Goal: Information Seeking & Learning: Learn about a topic

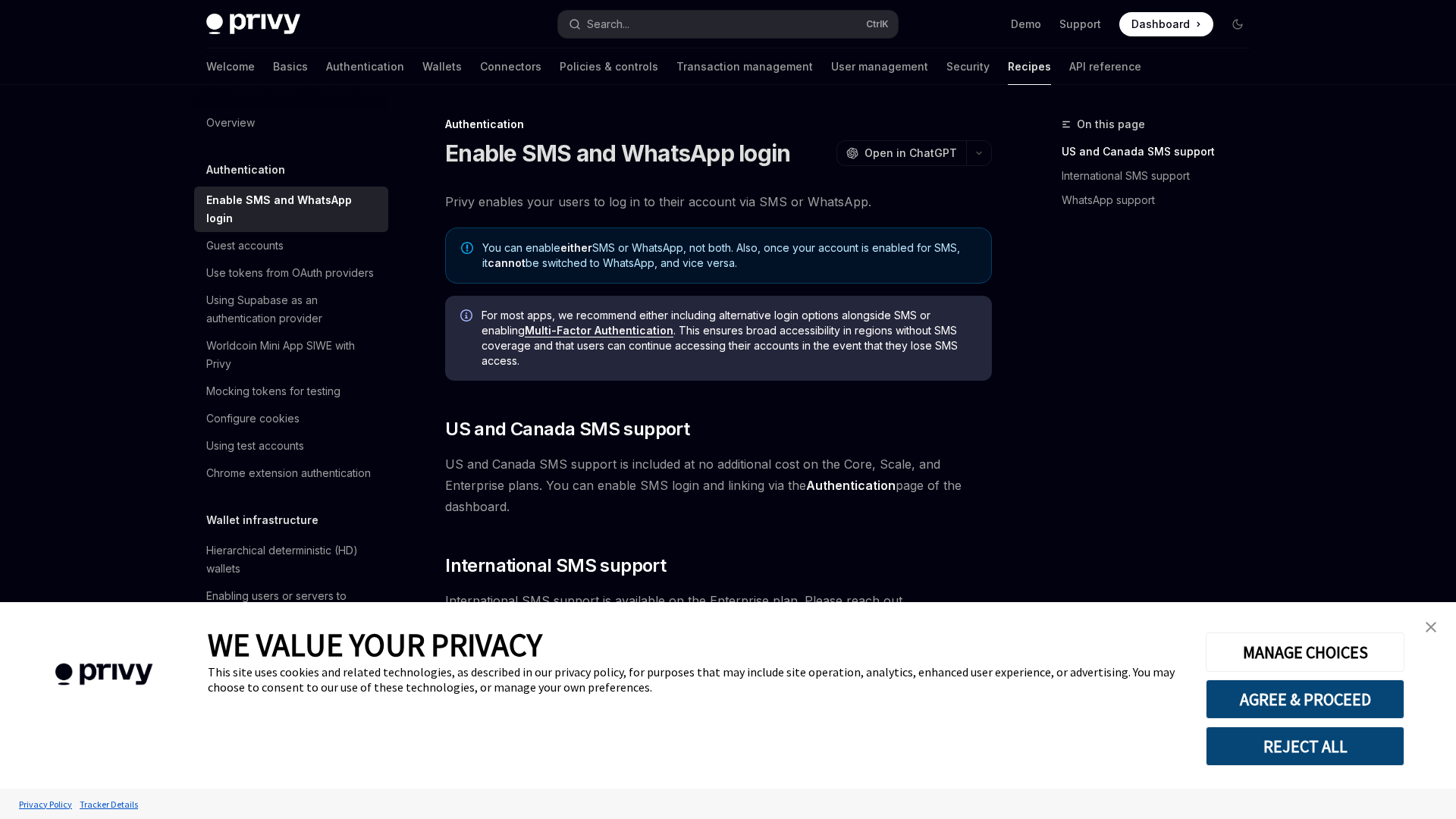
type textarea "*"
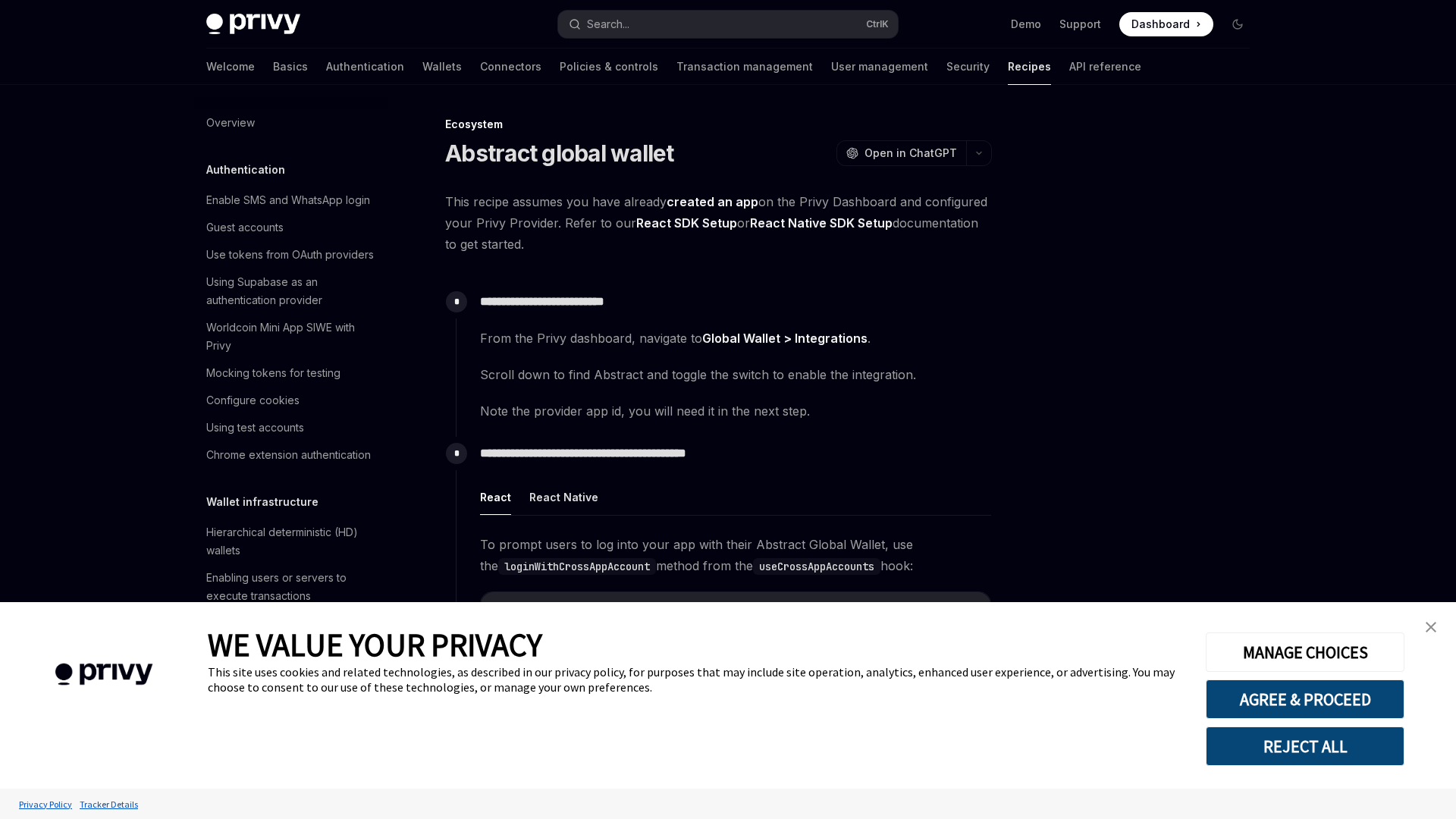
type textarea "*"
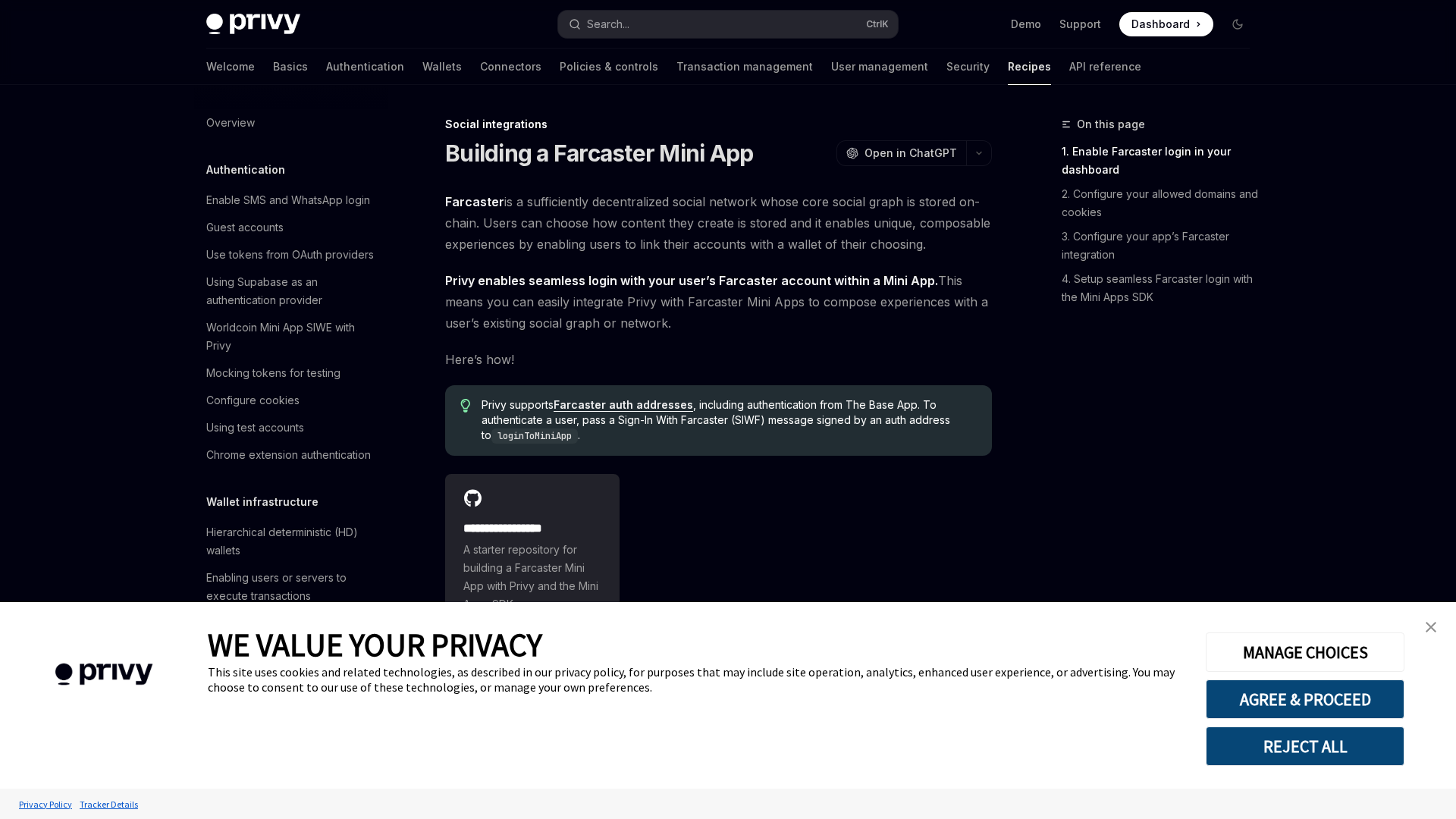
type textarea "*"
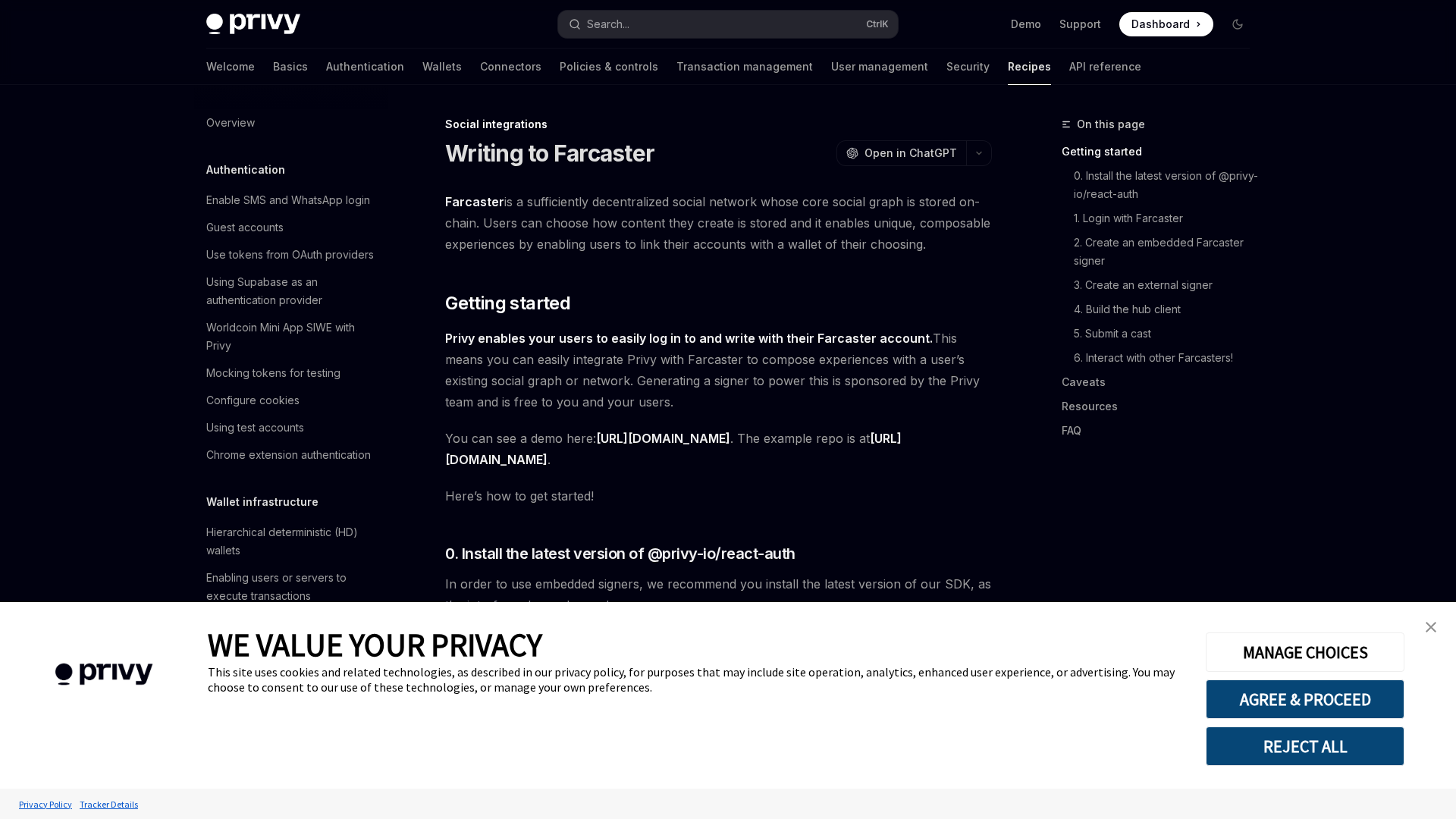
type textarea "*"
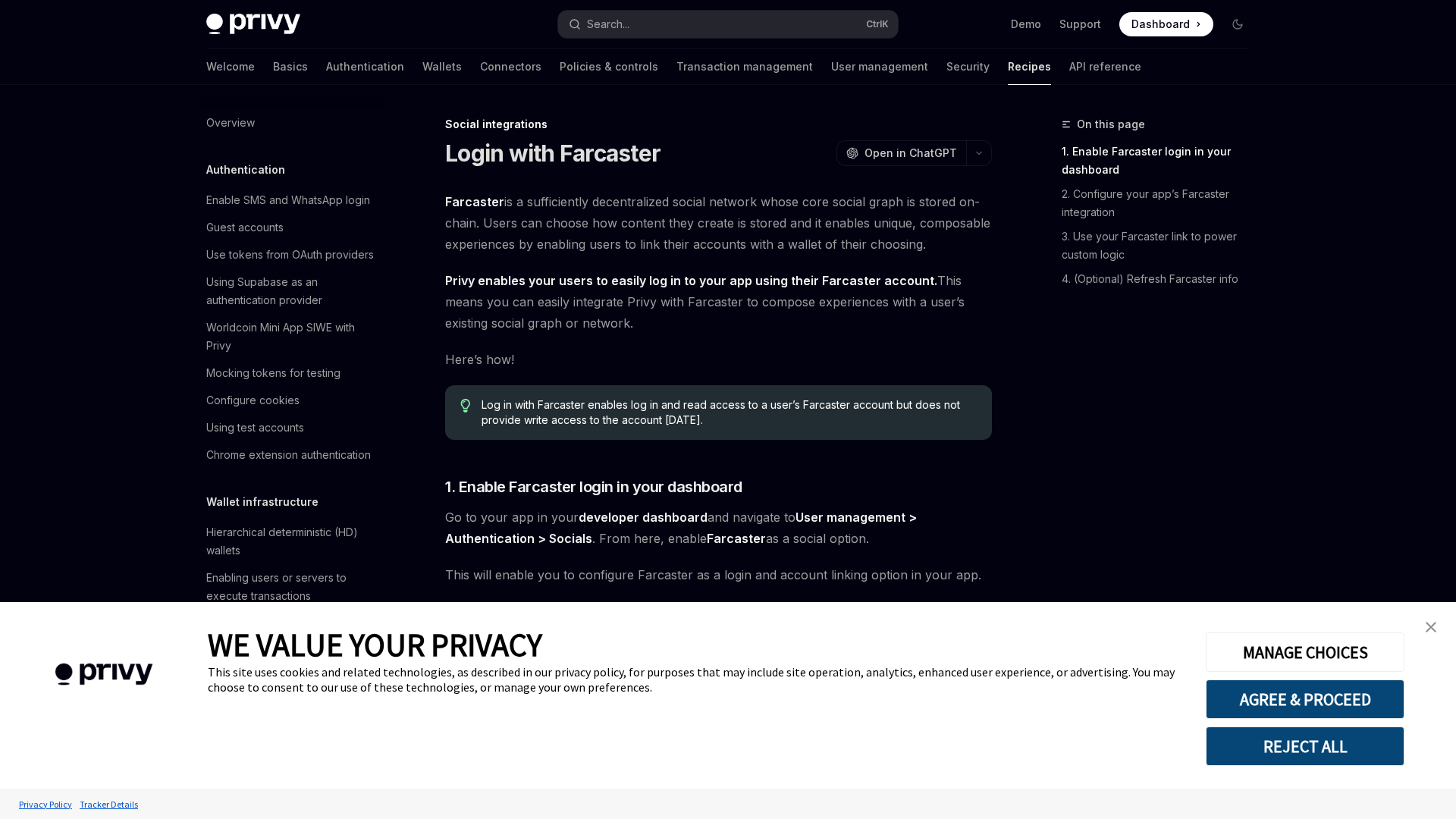
type textarea "*"
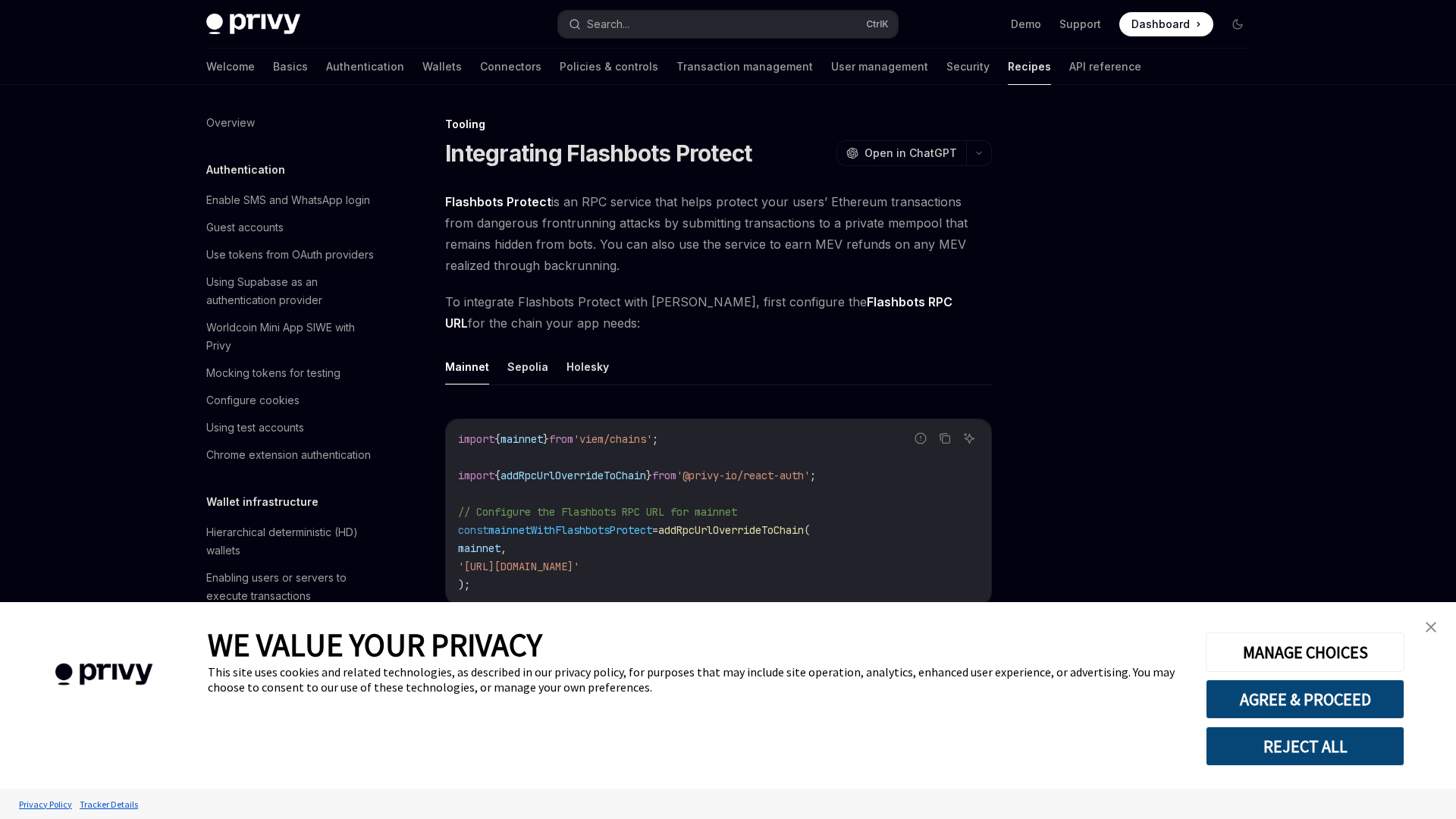
type textarea "*"
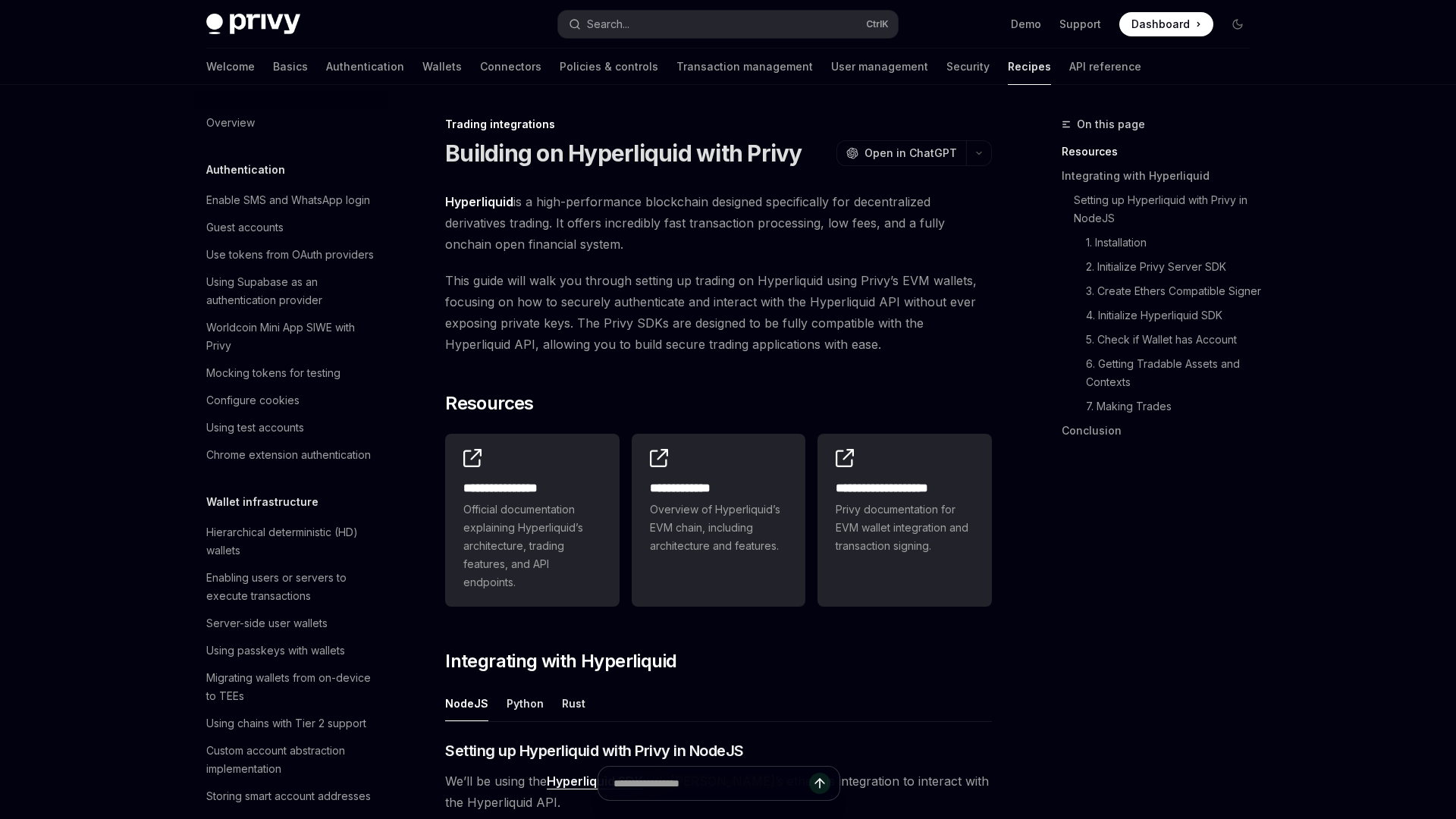
type textarea "*"
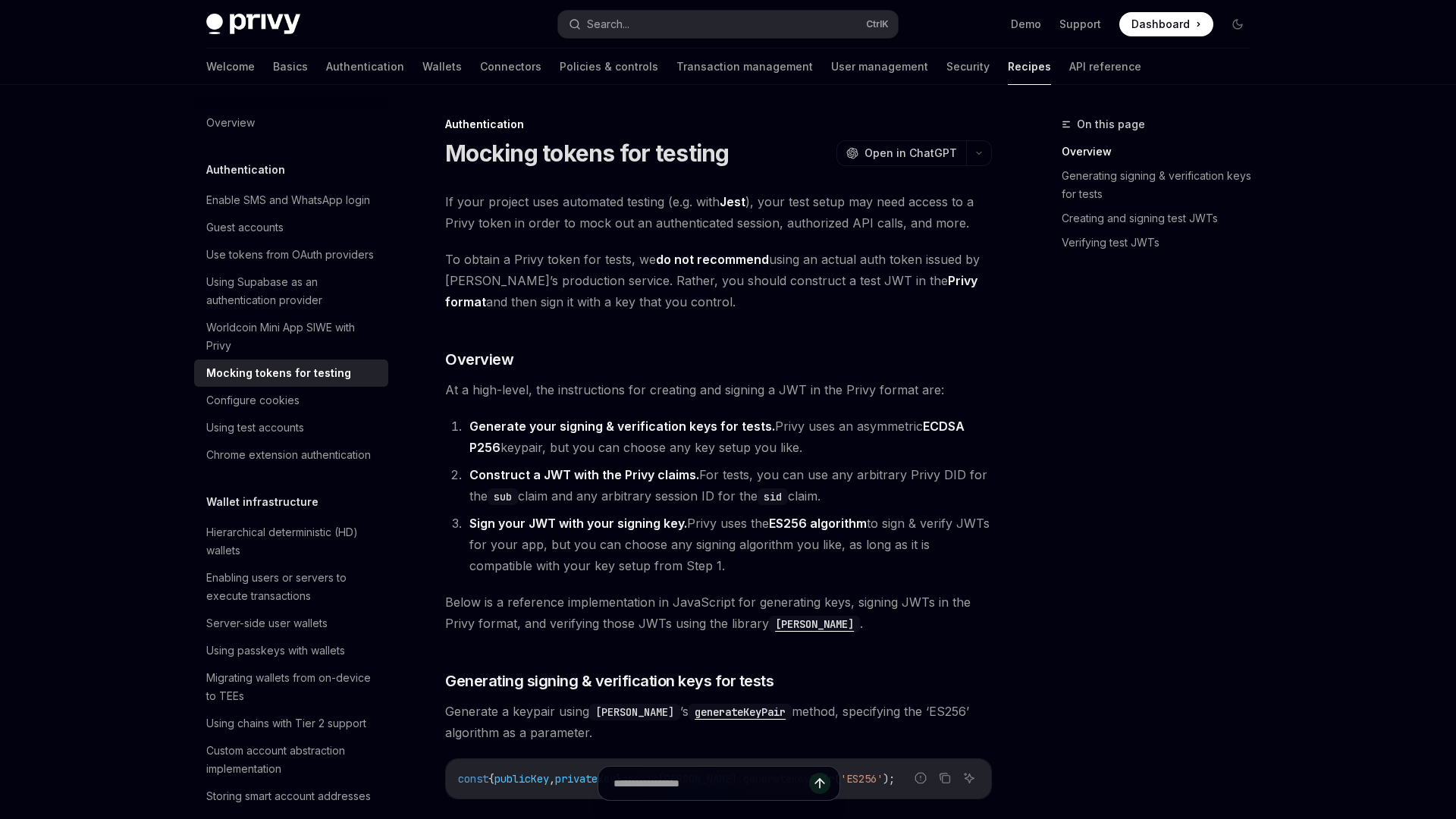
type textarea "*"
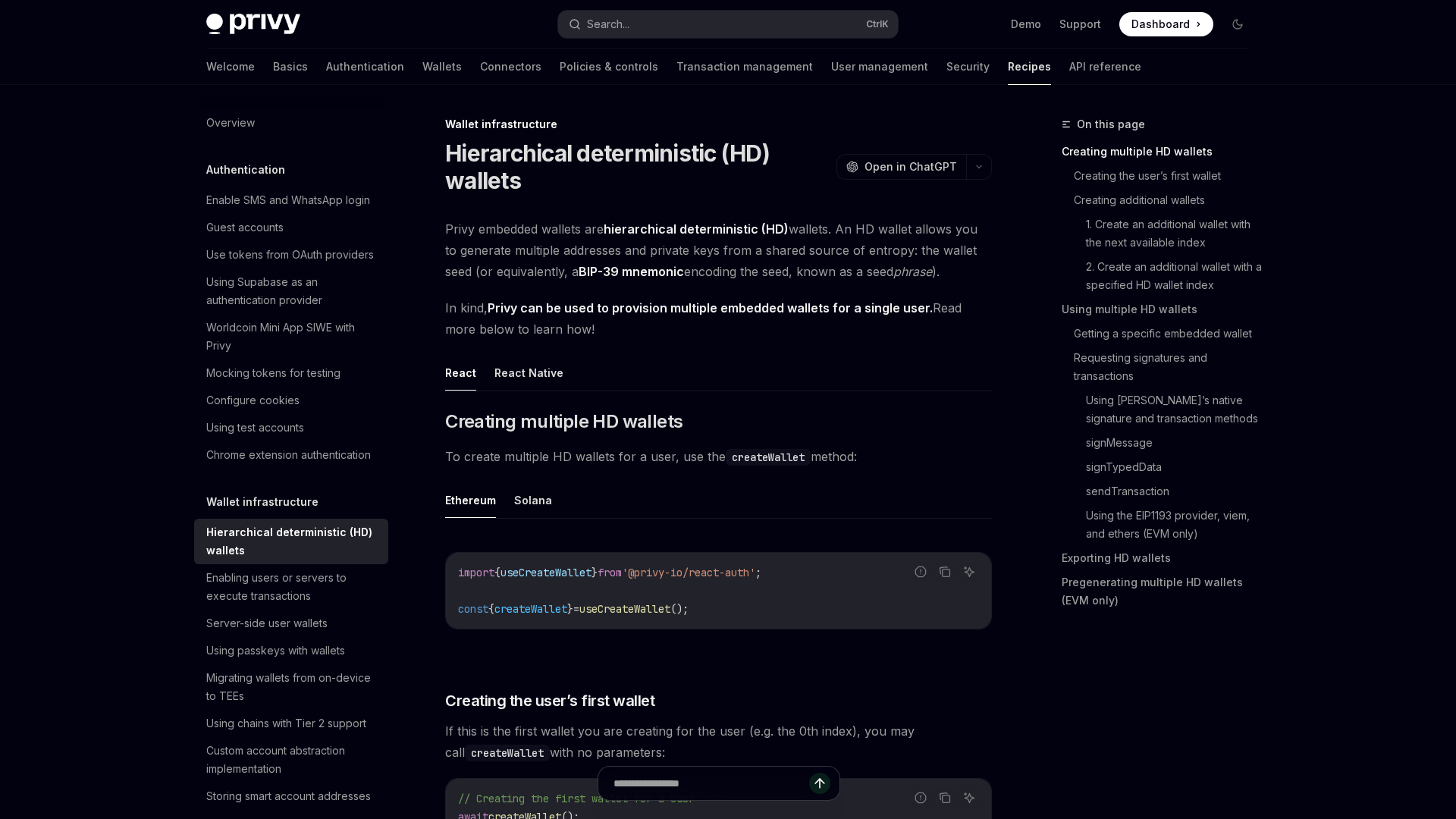
type textarea "*"
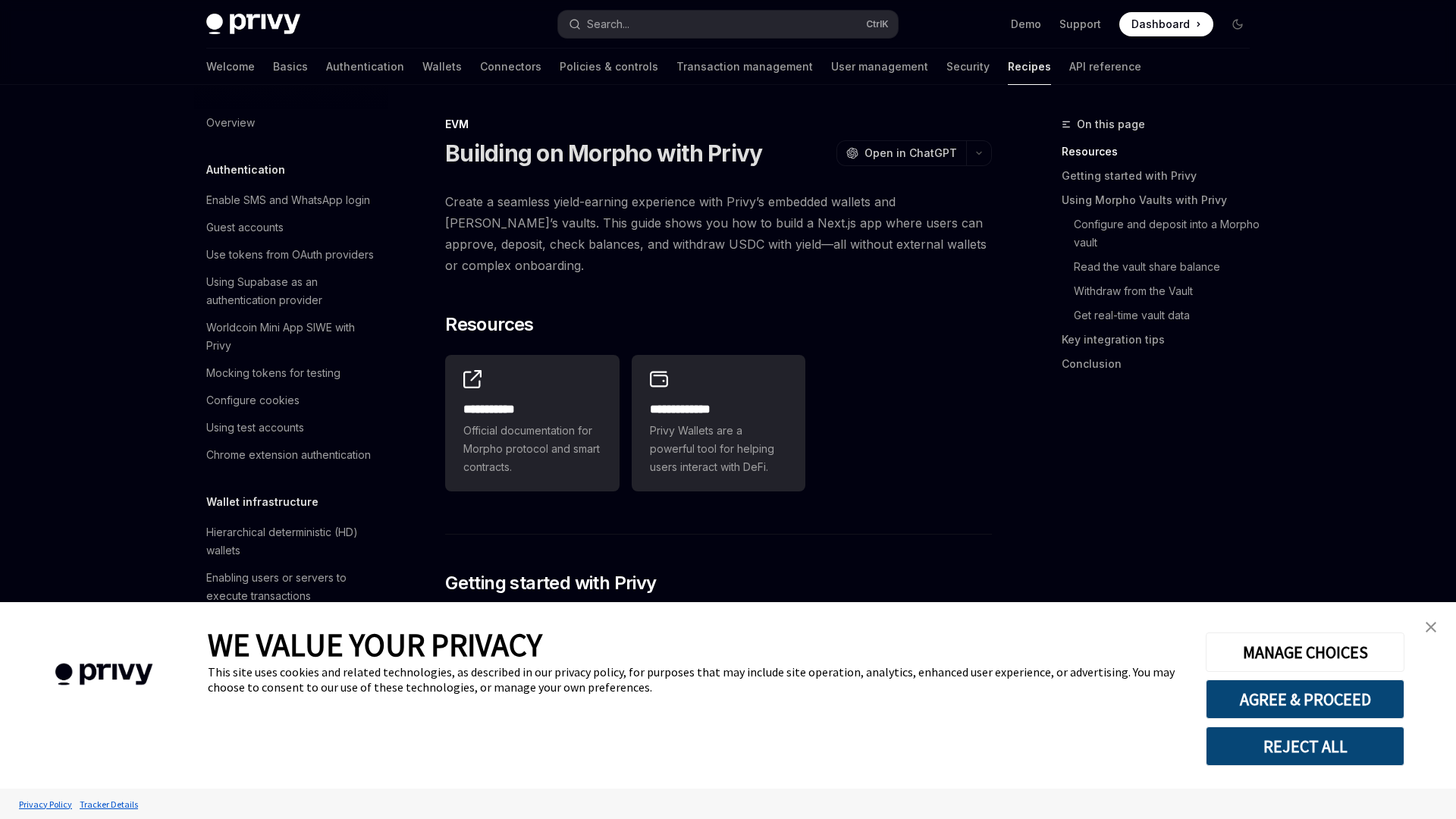
scroll to position [1973, 0]
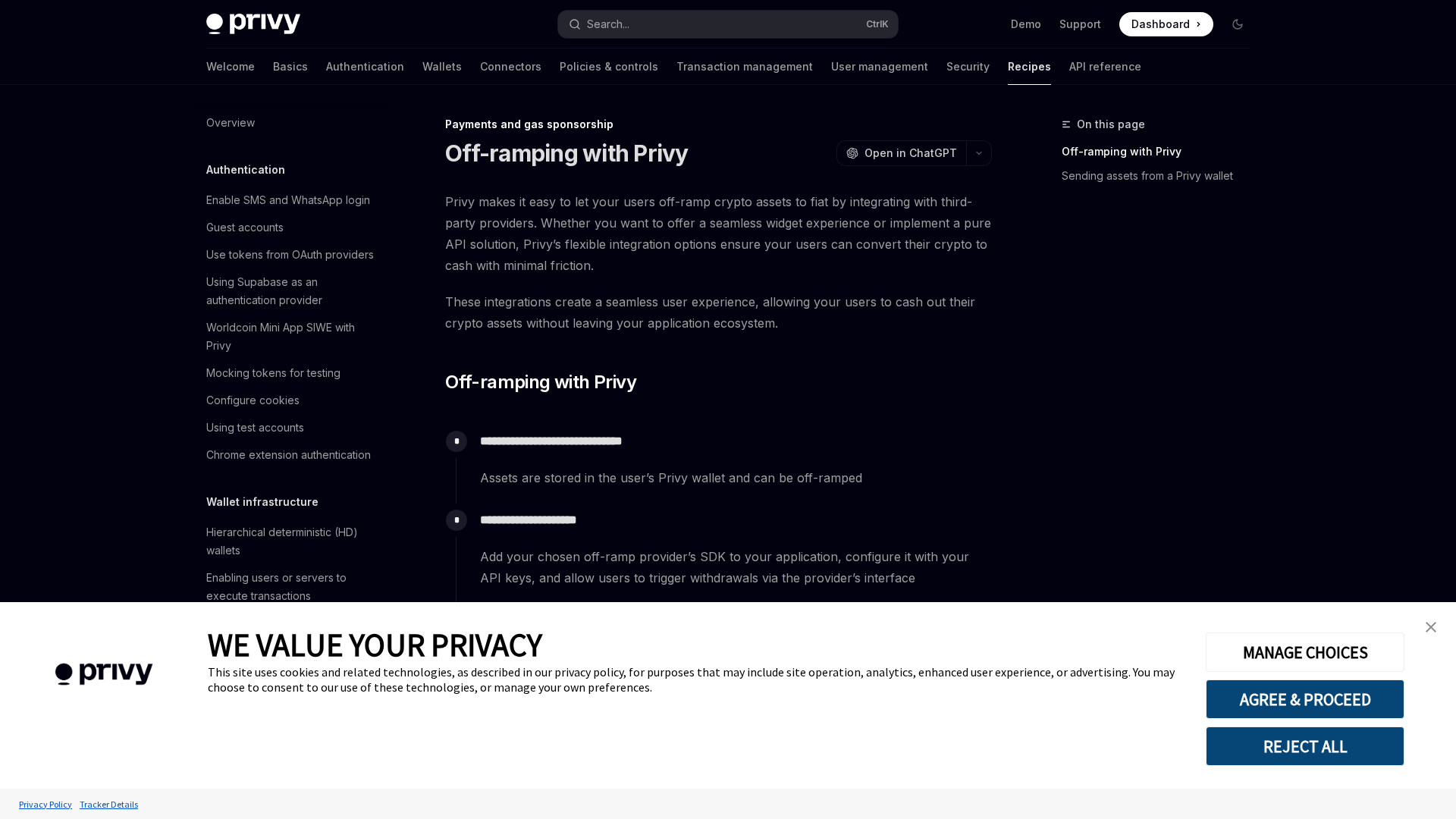
scroll to position [1063, 0]
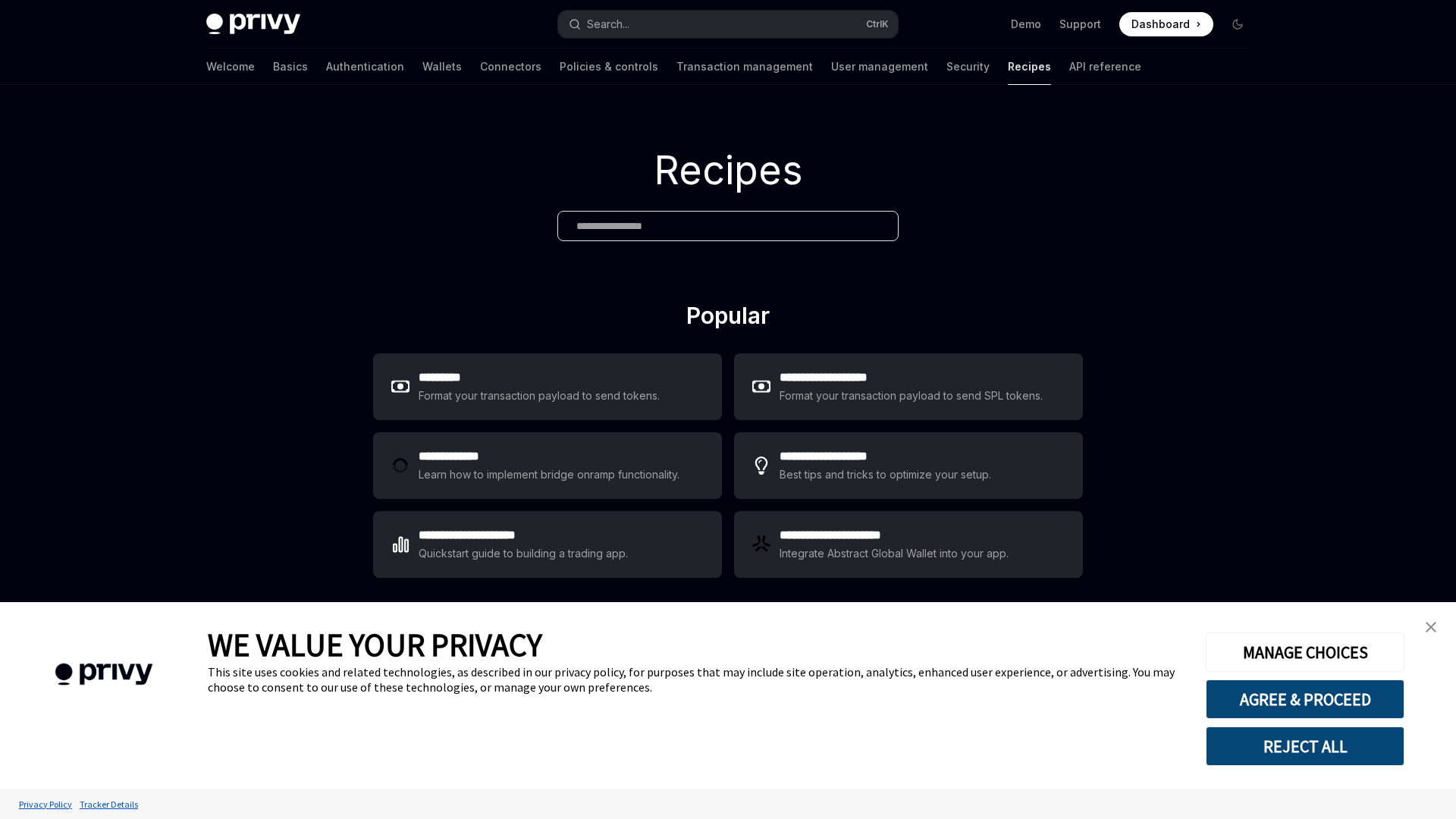
type textarea "*"
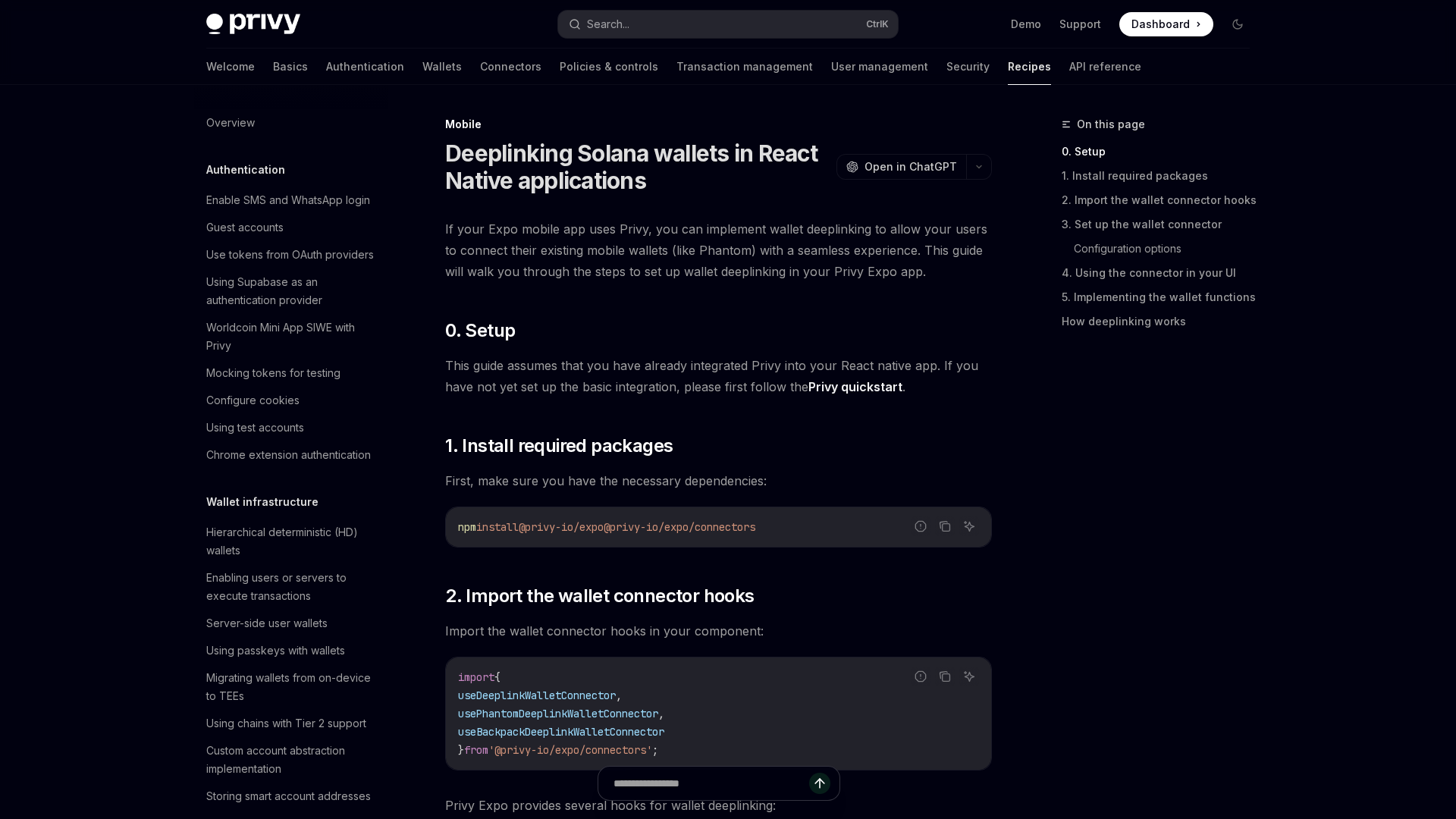
scroll to position [1537, 0]
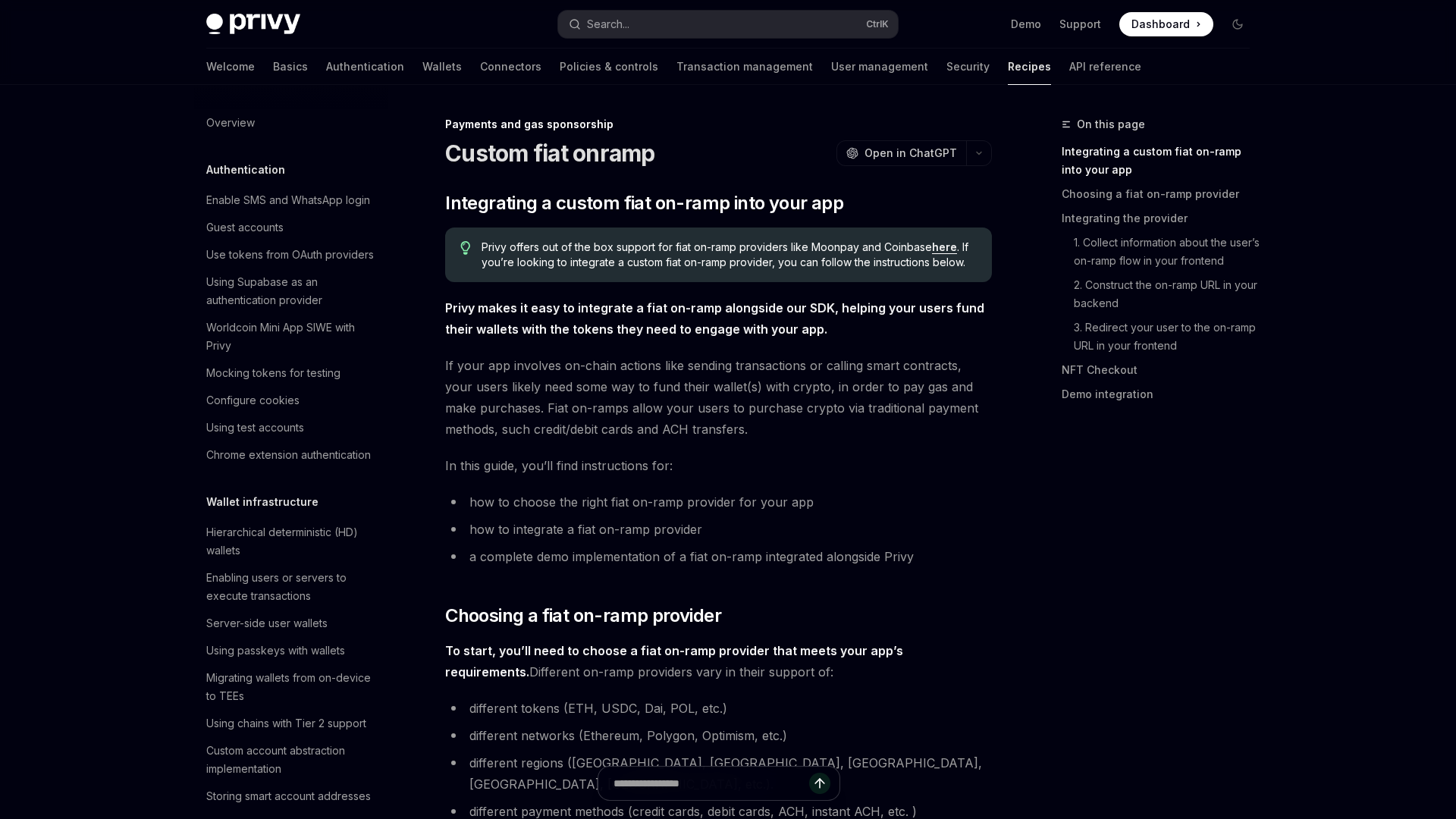
type textarea "*"
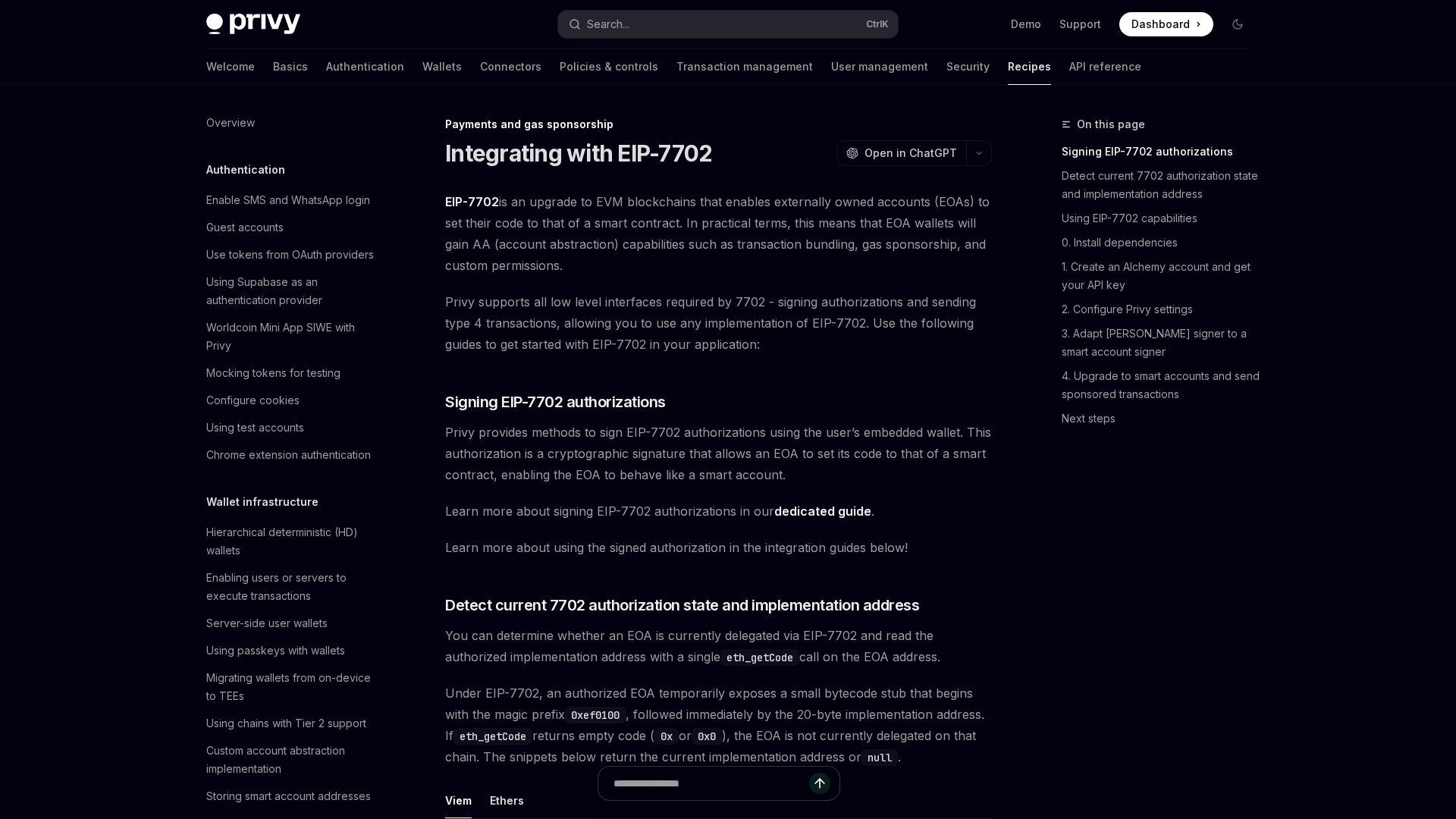
scroll to position [1164, 0]
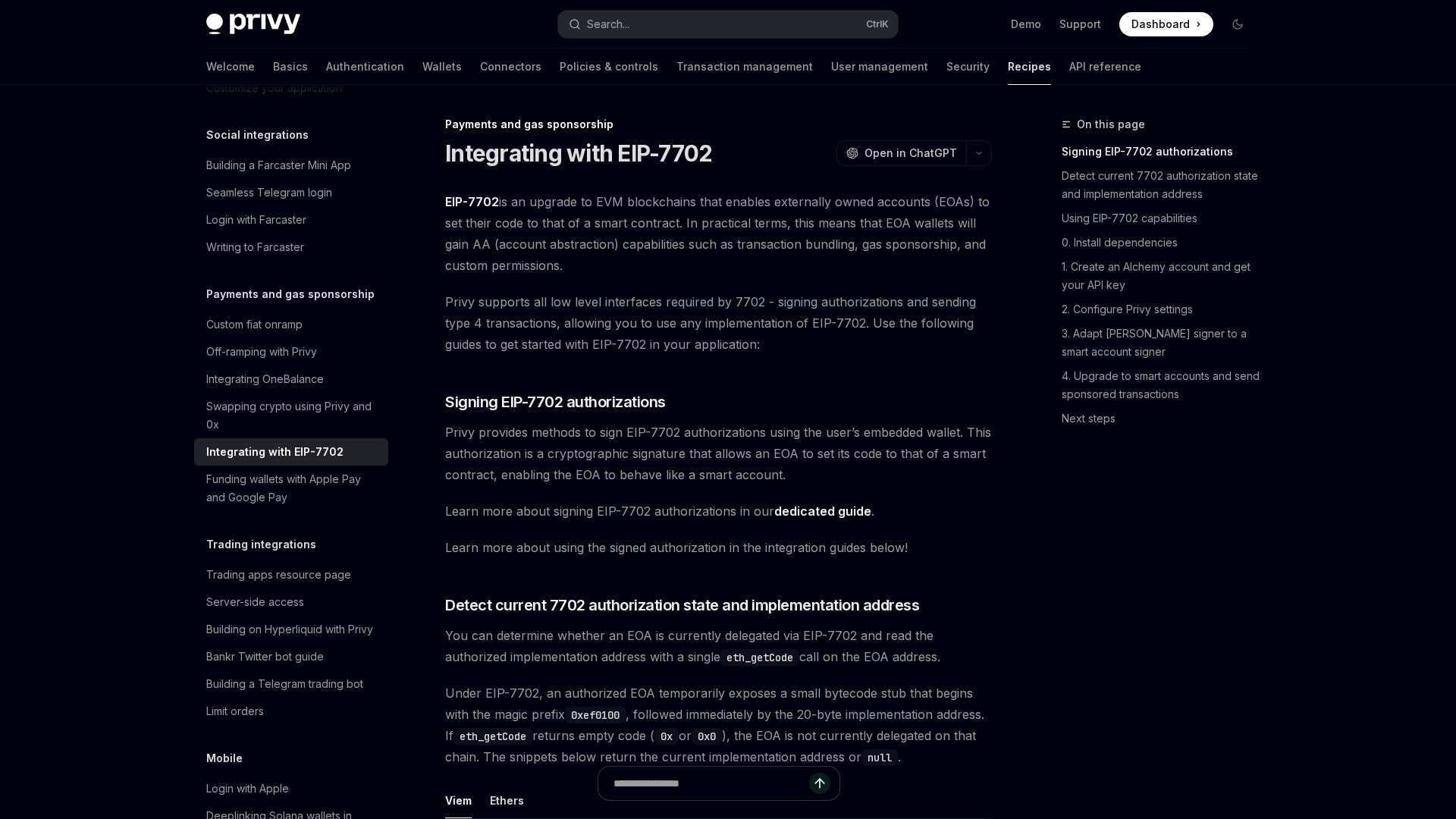
type textarea "*"
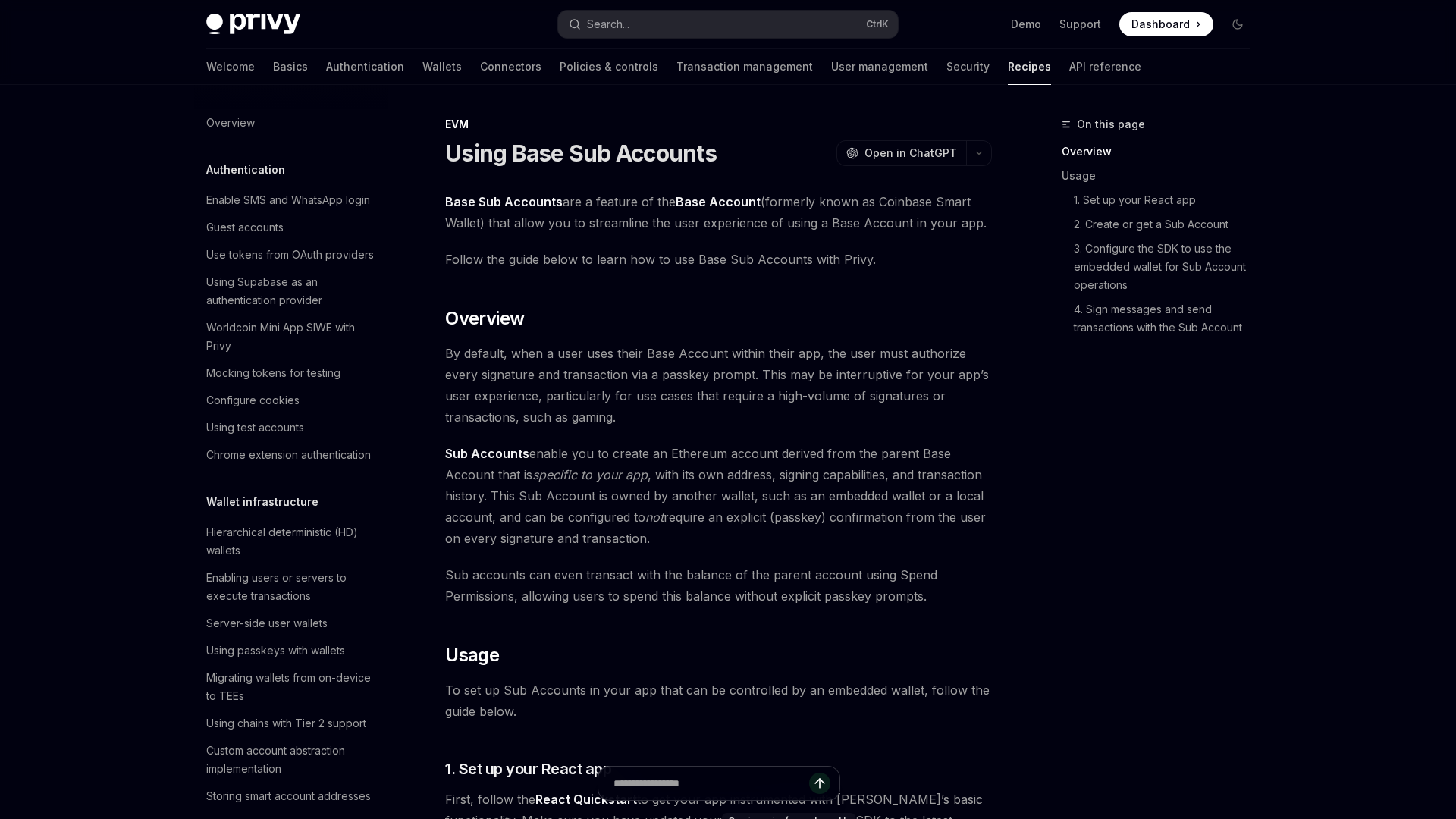
scroll to position [1891, 0]
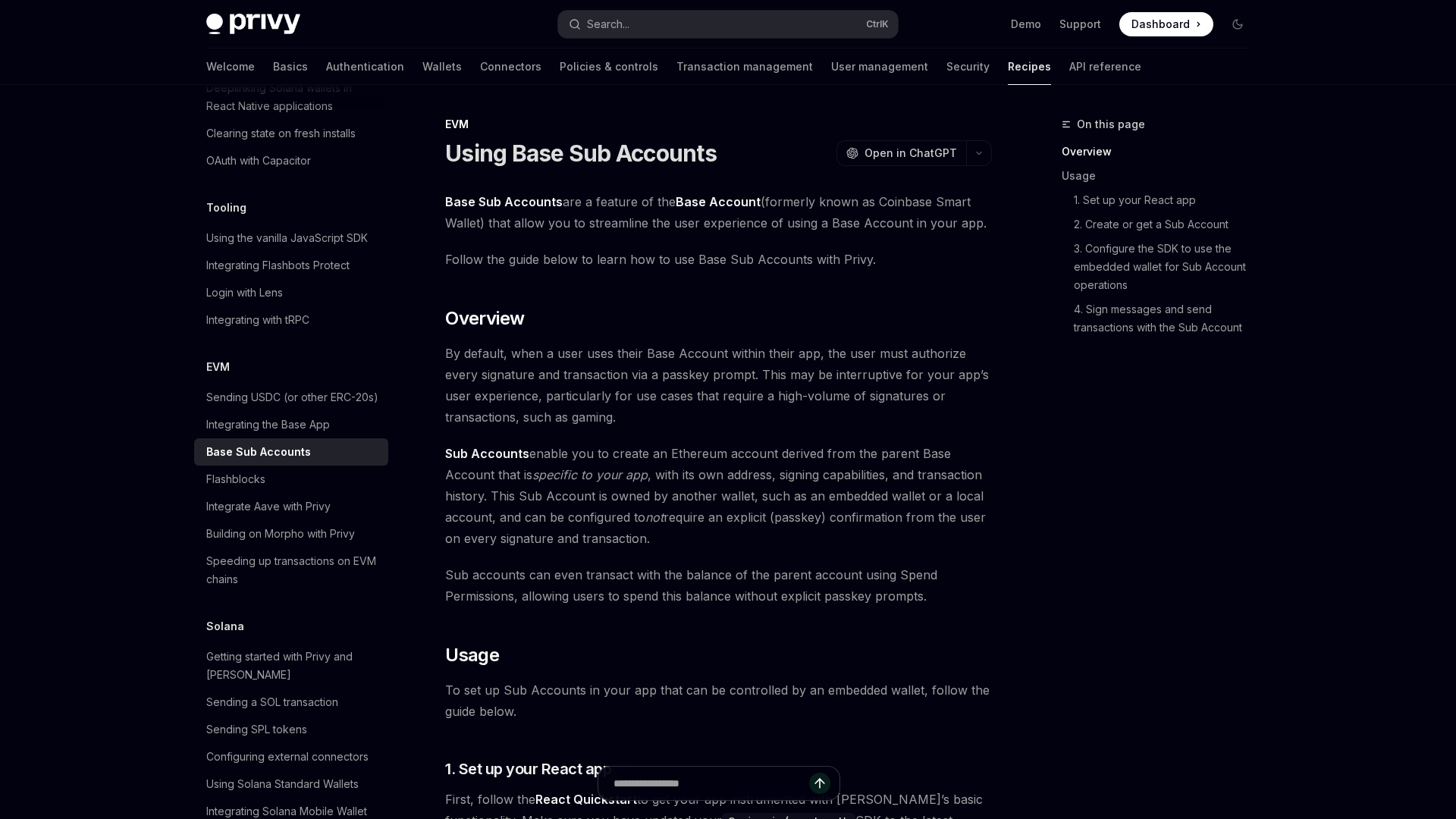
type textarea "*"
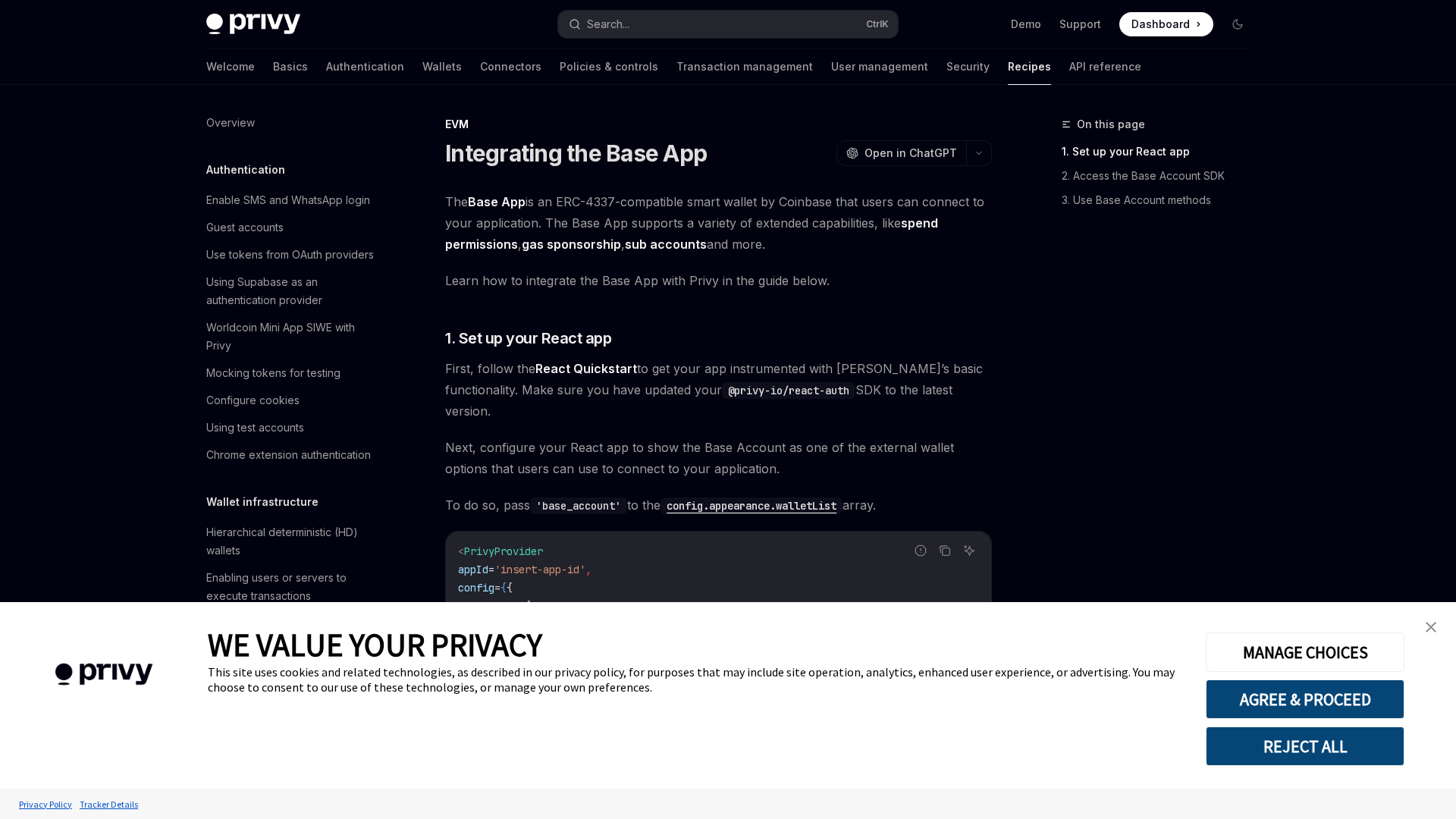
scroll to position [1864, 0]
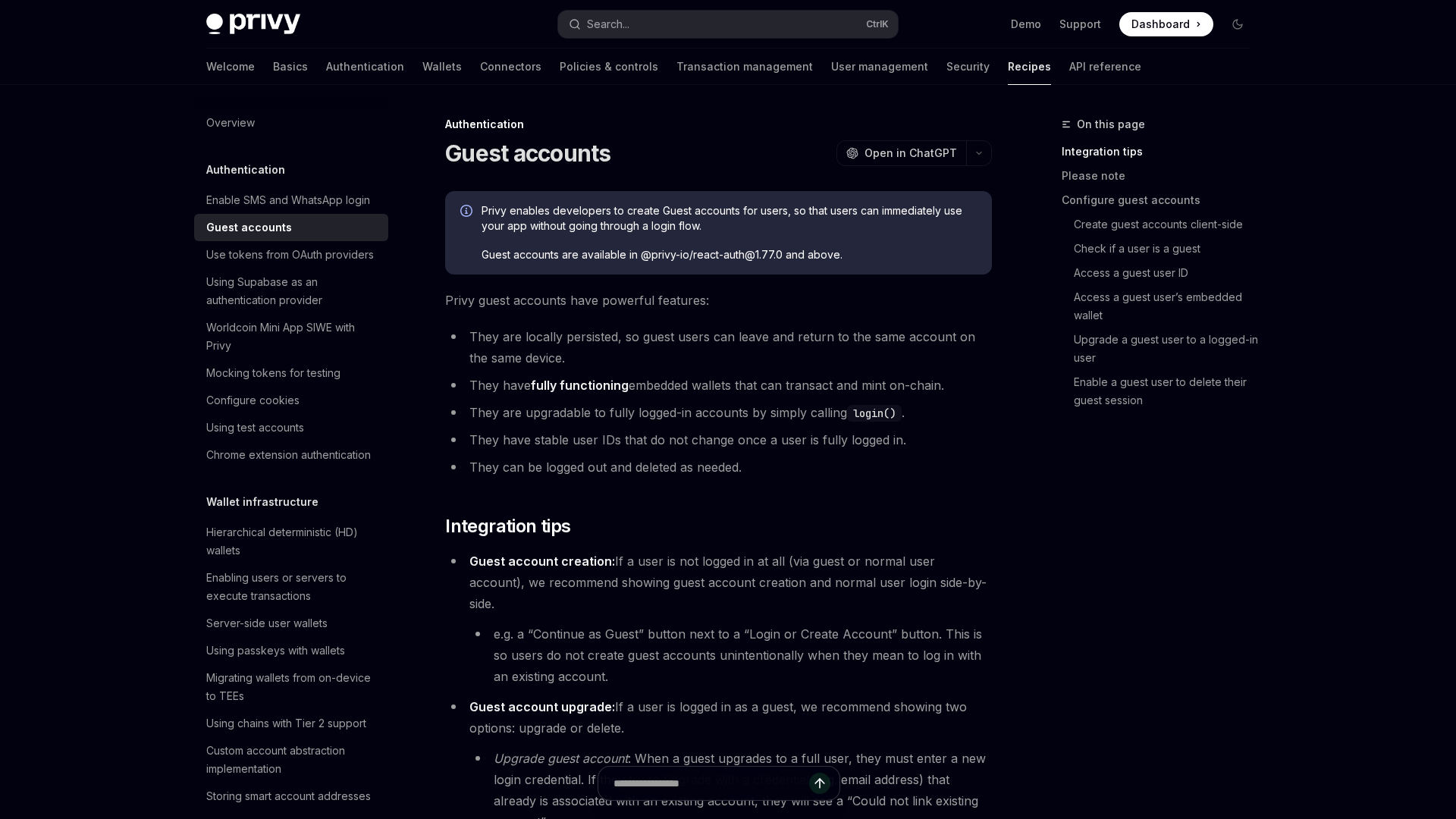
type textarea "*"
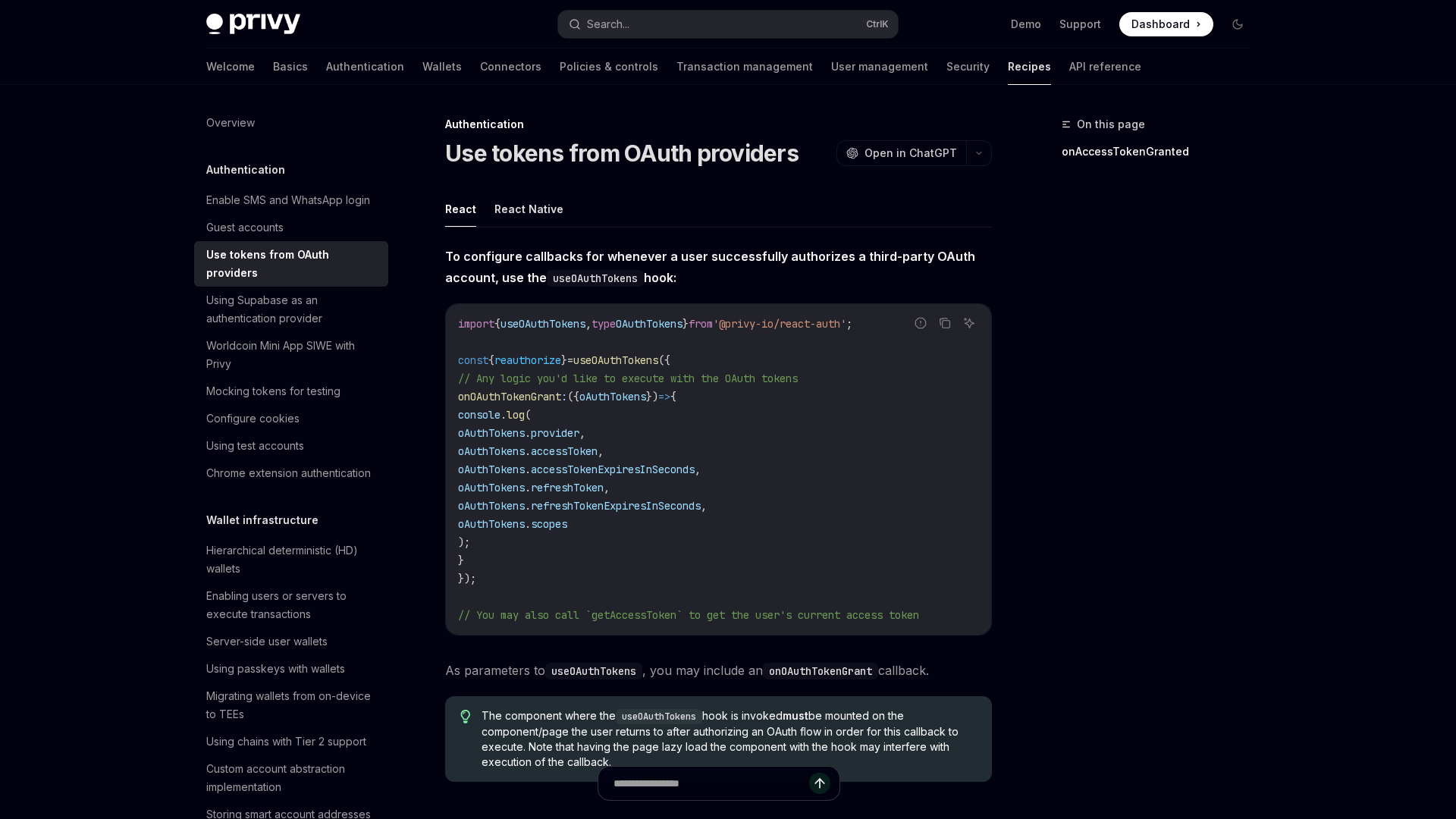
type textarea "*"
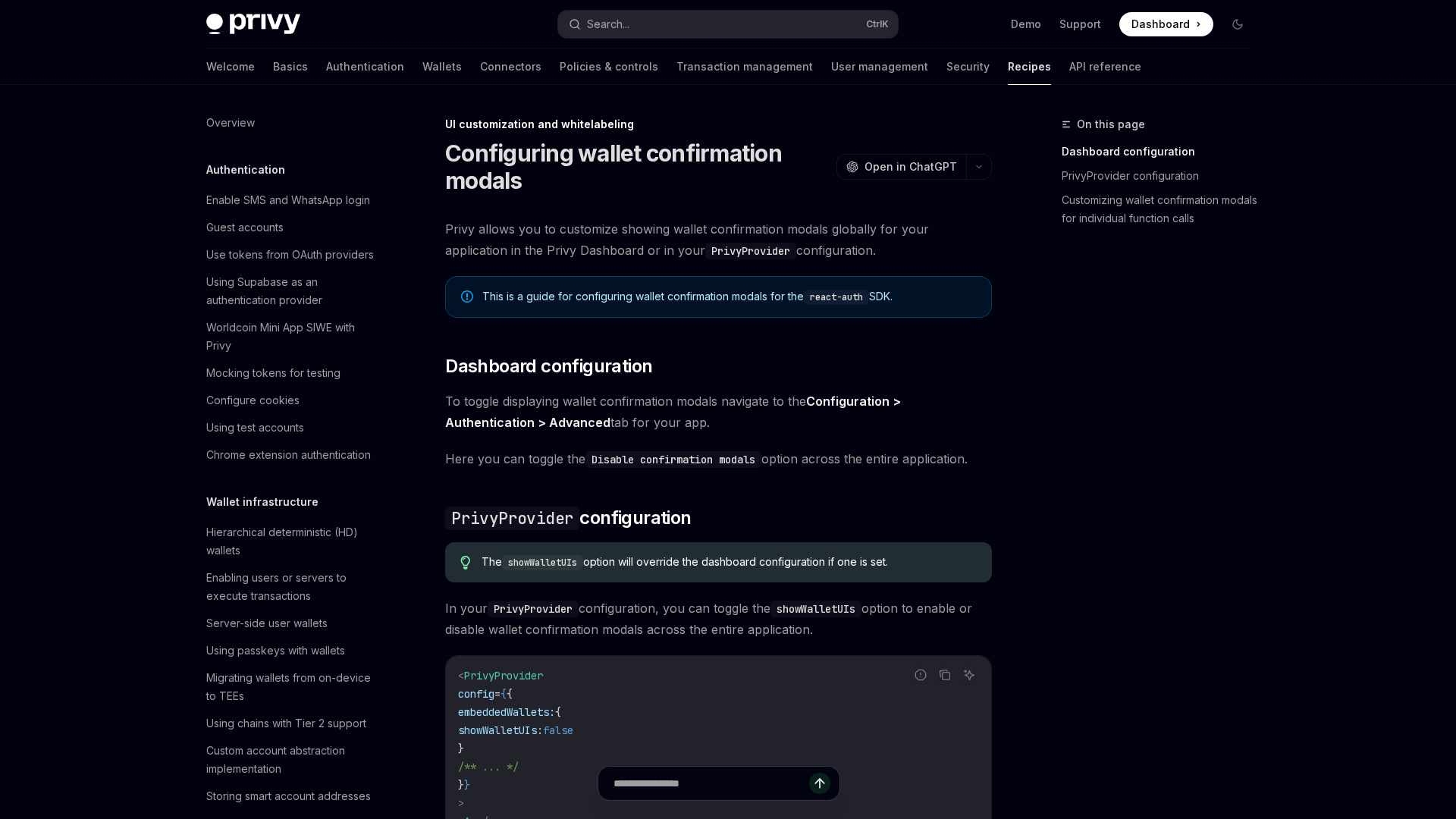
scroll to position [494, 0]
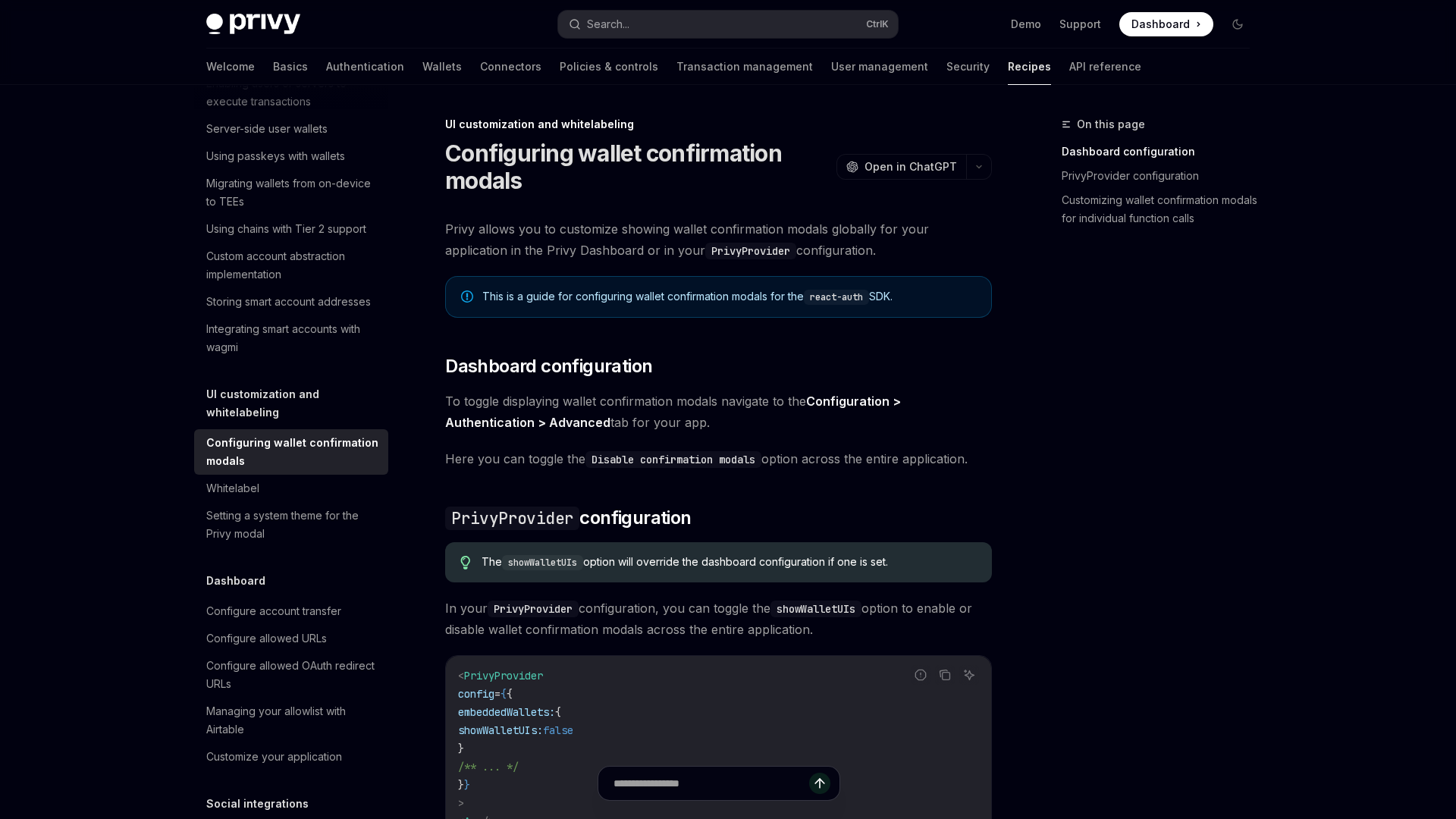
type textarea "*"
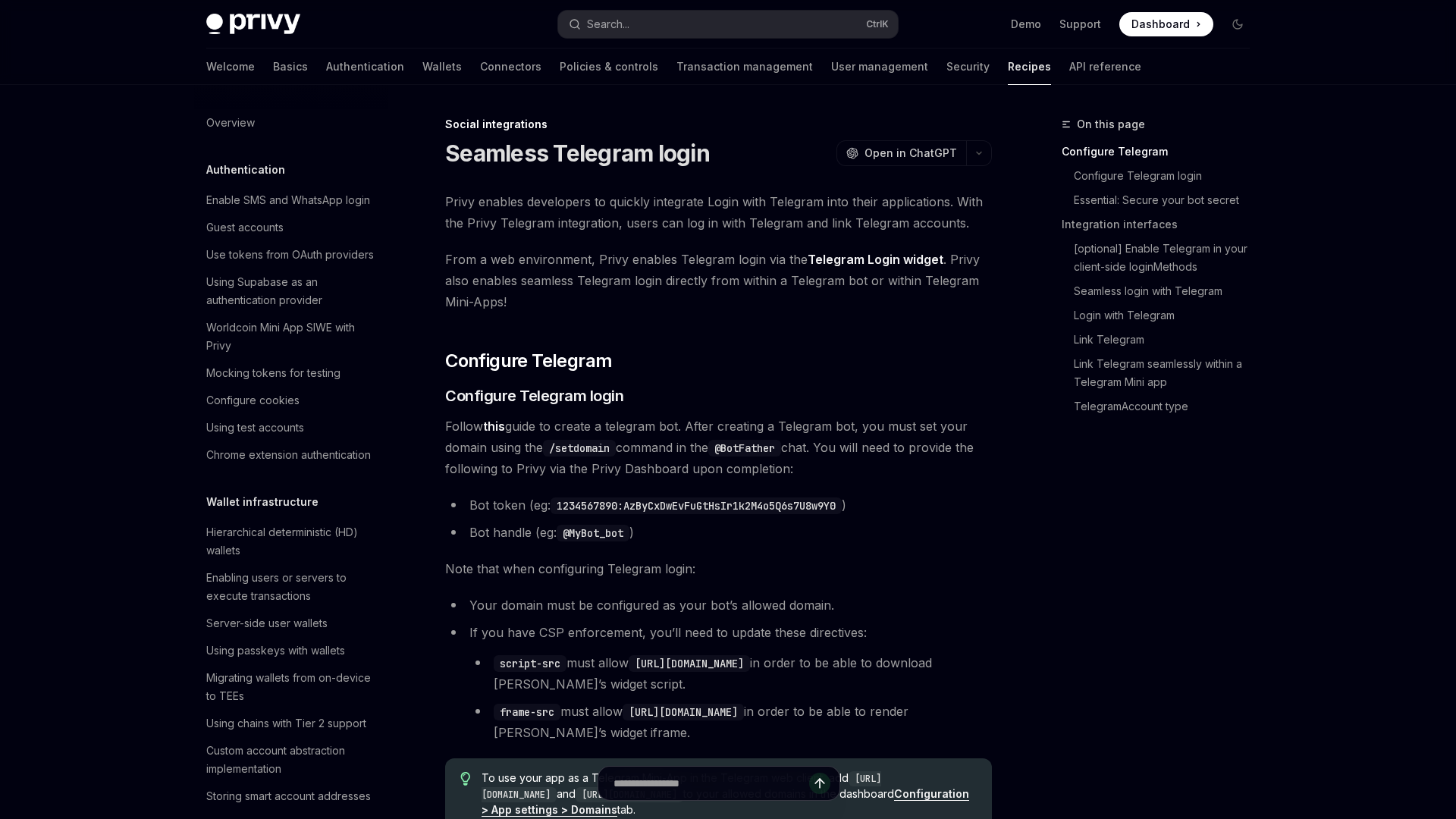
scroll to position [904, 0]
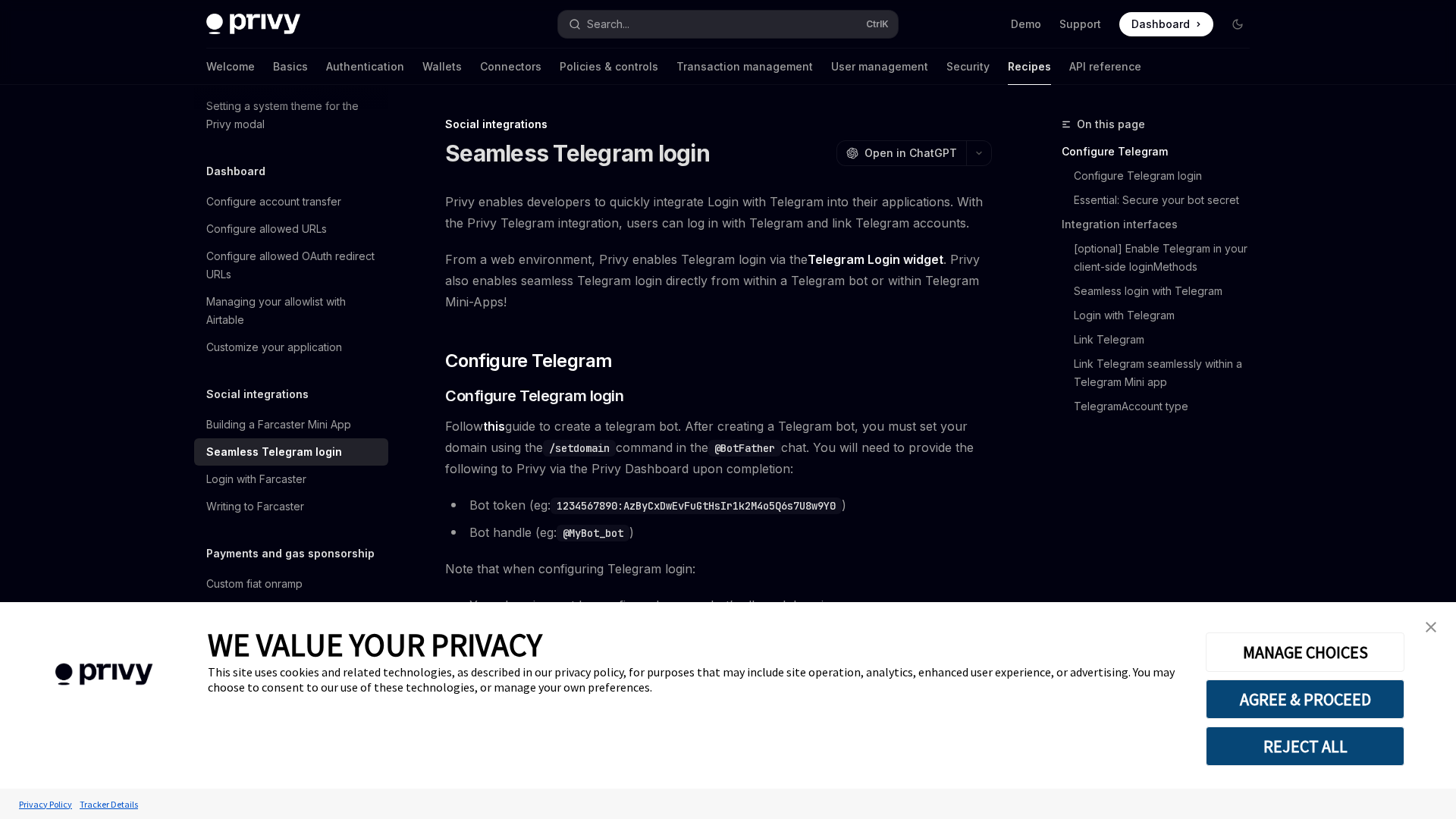
type textarea "*"
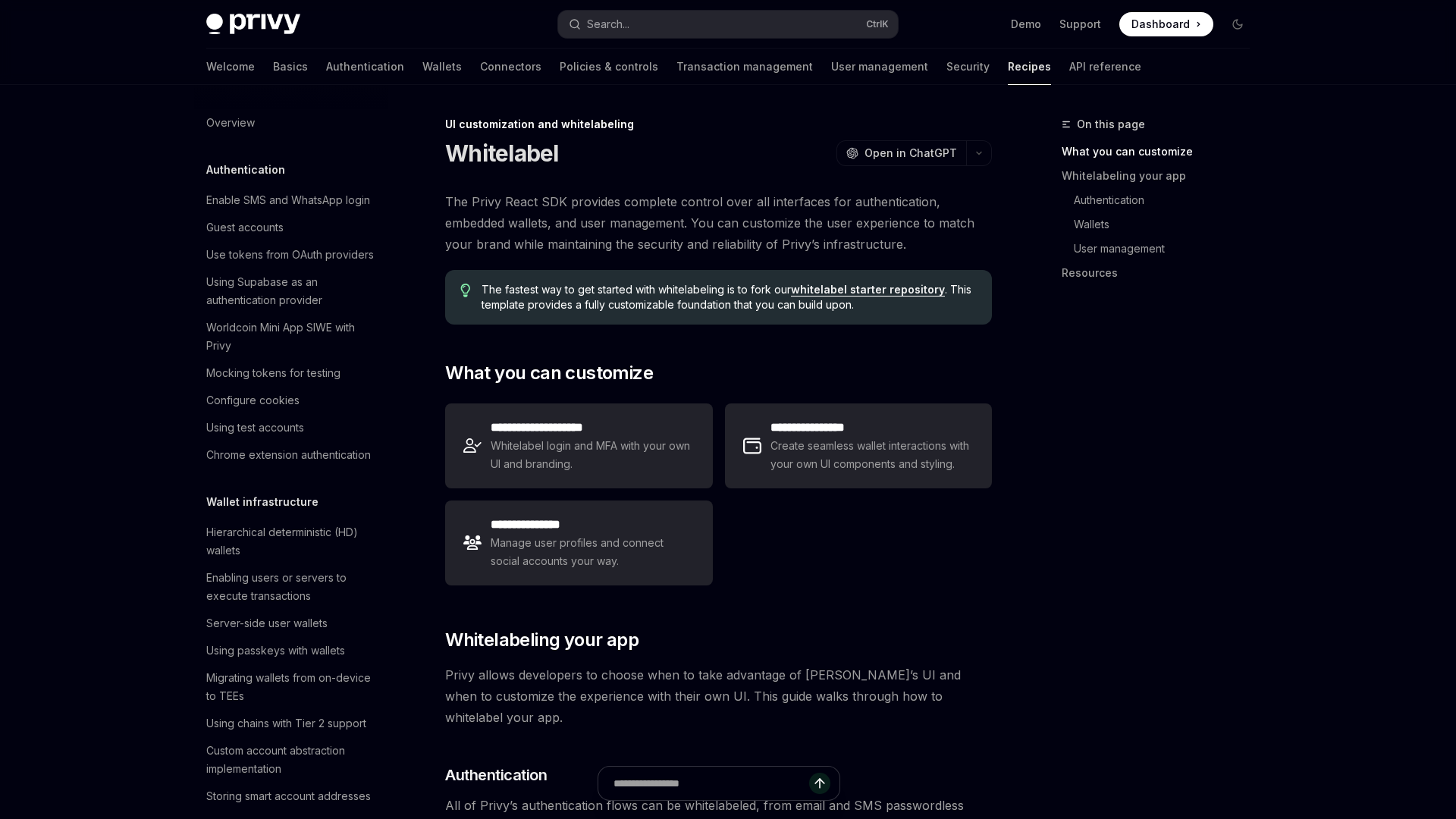
scroll to position [531, 0]
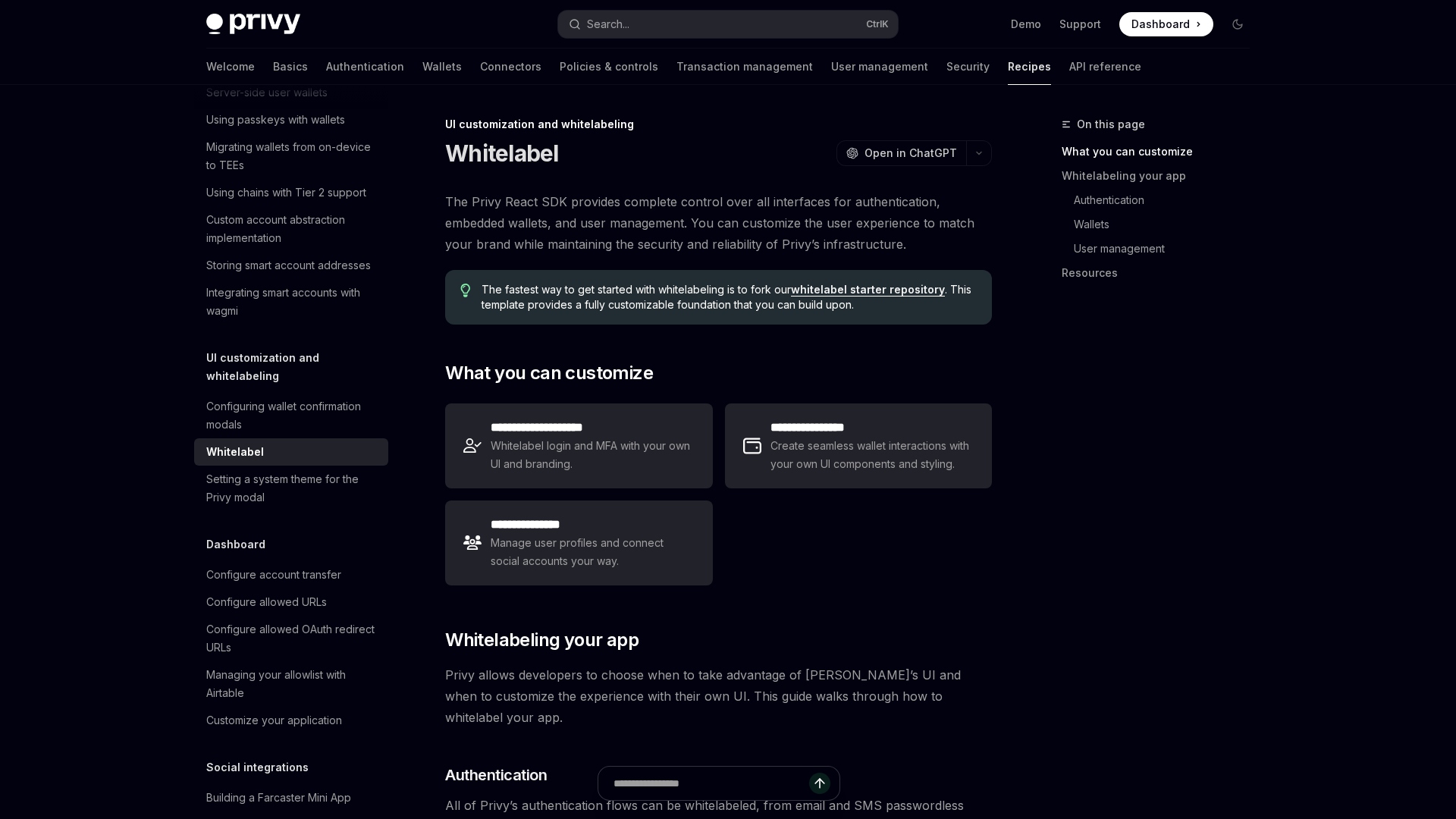
type textarea "*"
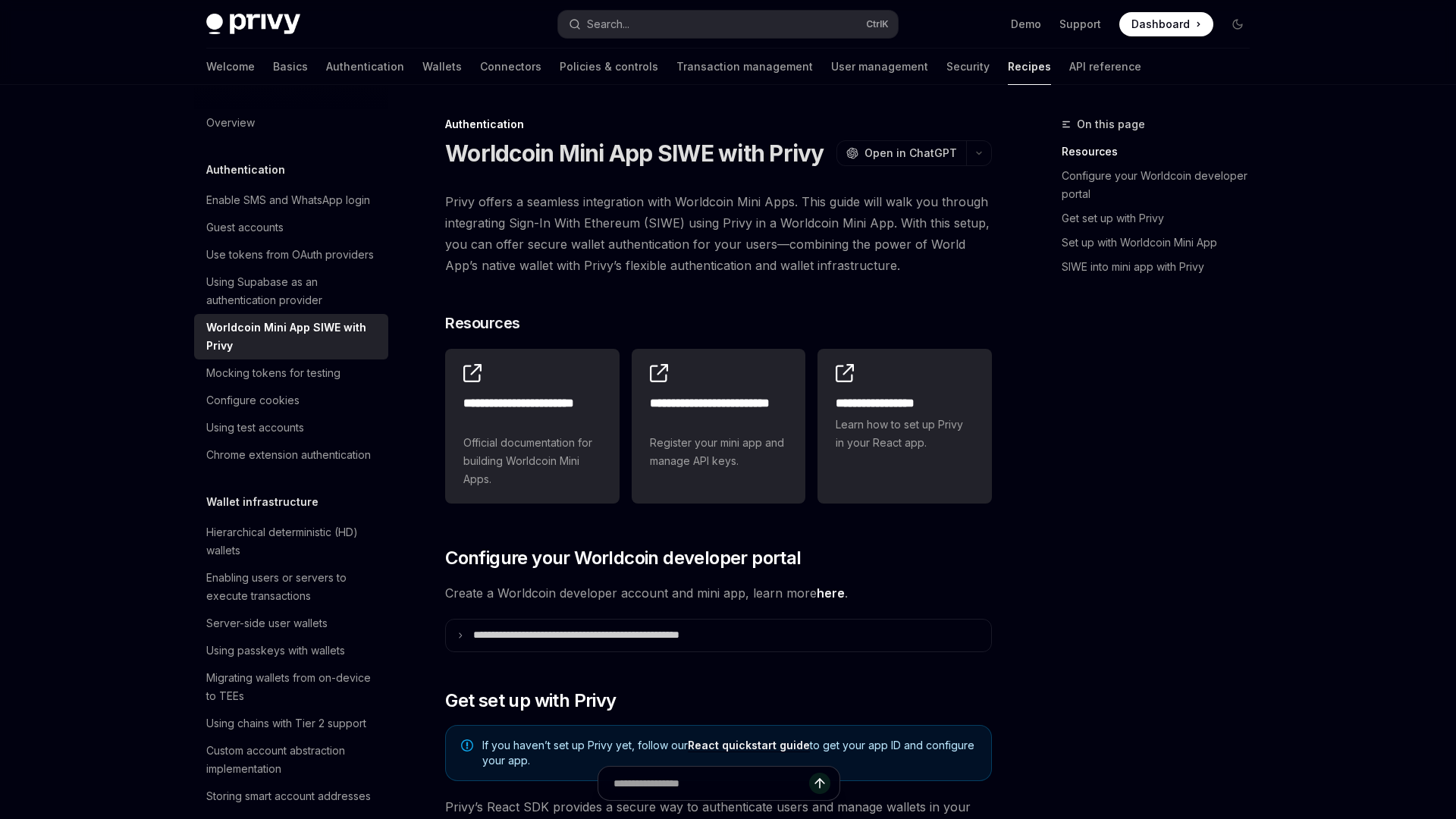
type textarea "*"
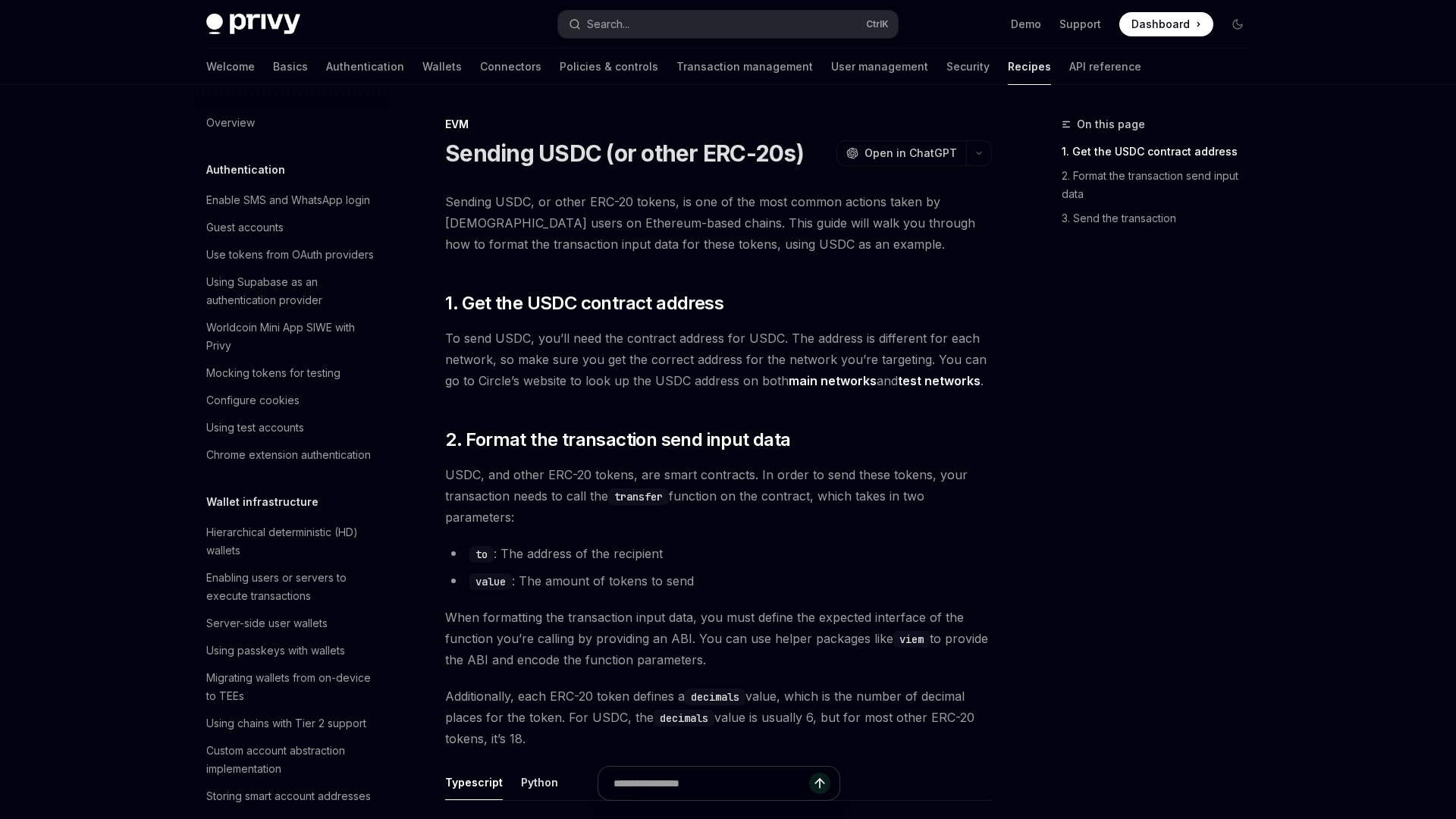
scroll to position [1846, 0]
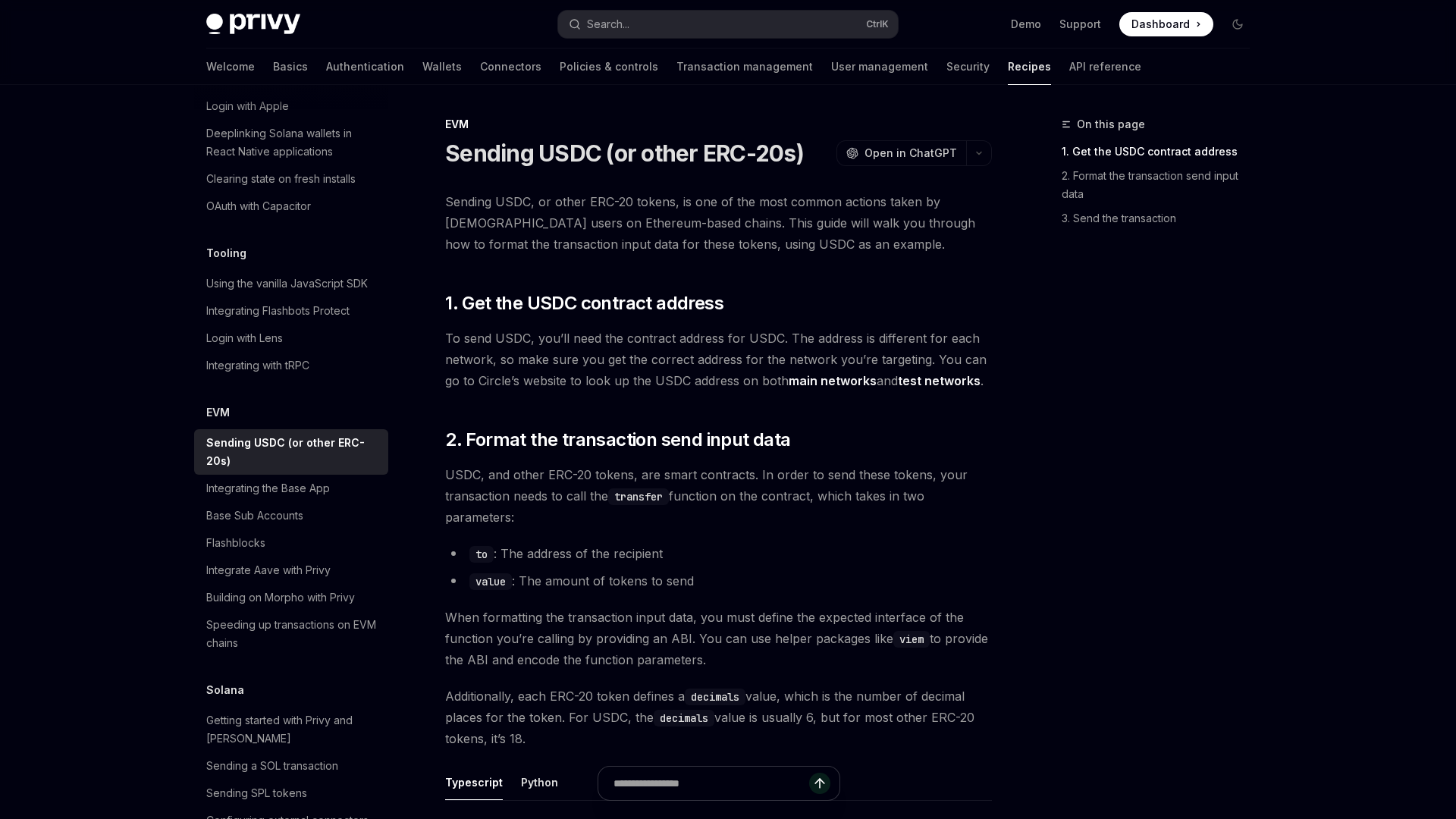
type textarea "*"
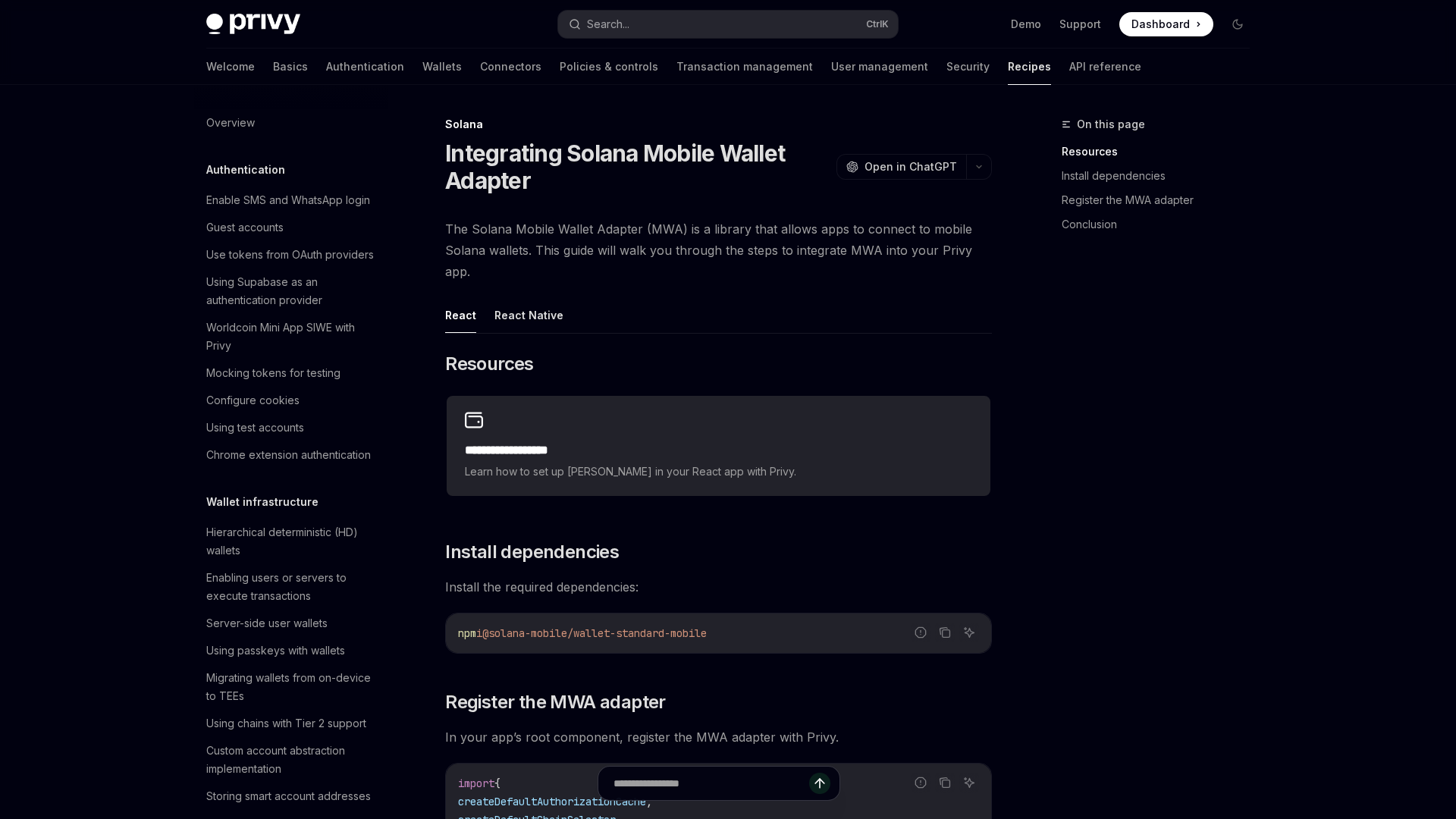
scroll to position [2101, 0]
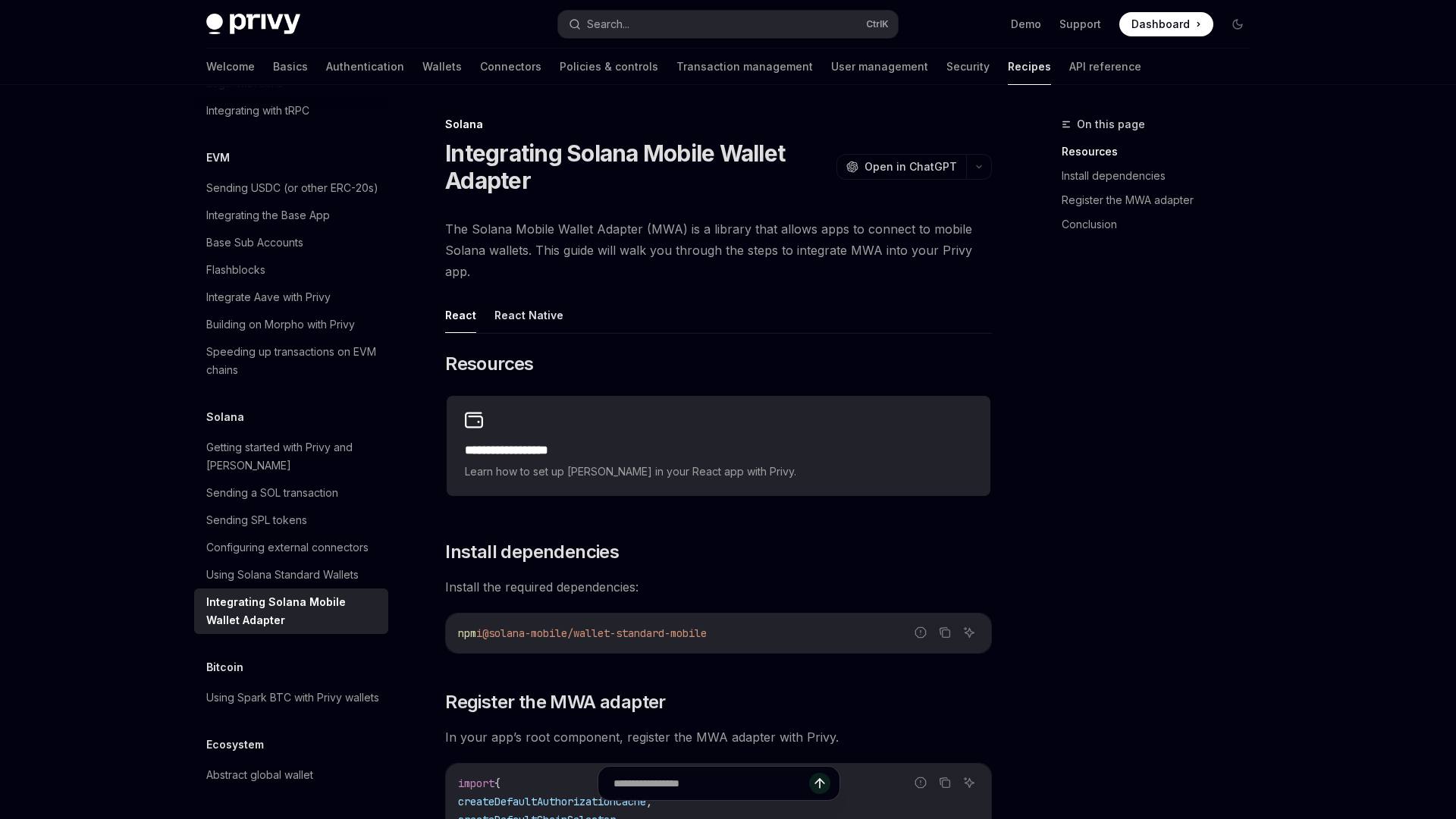
type textarea "*"
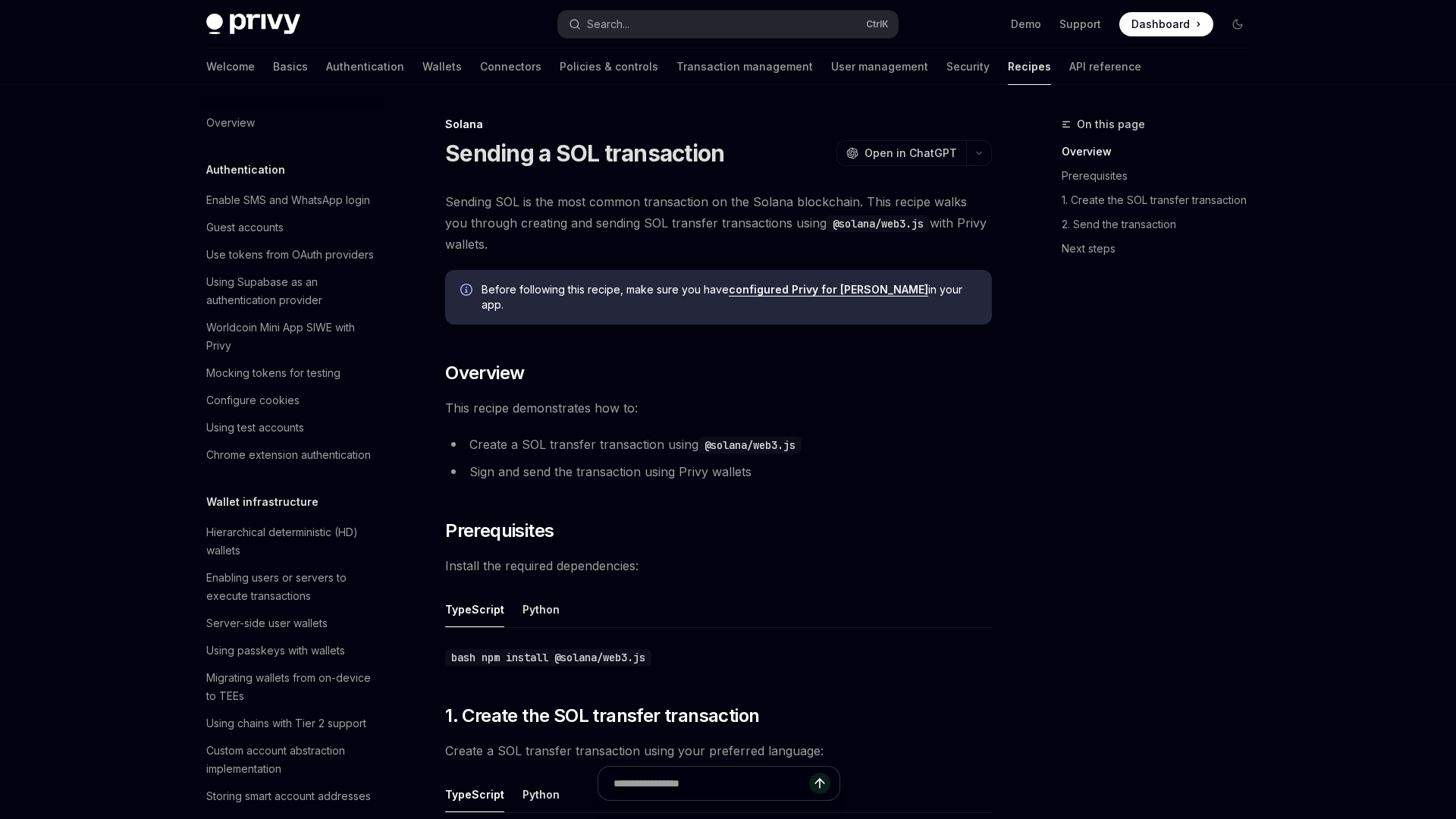
scroll to position [2101, 0]
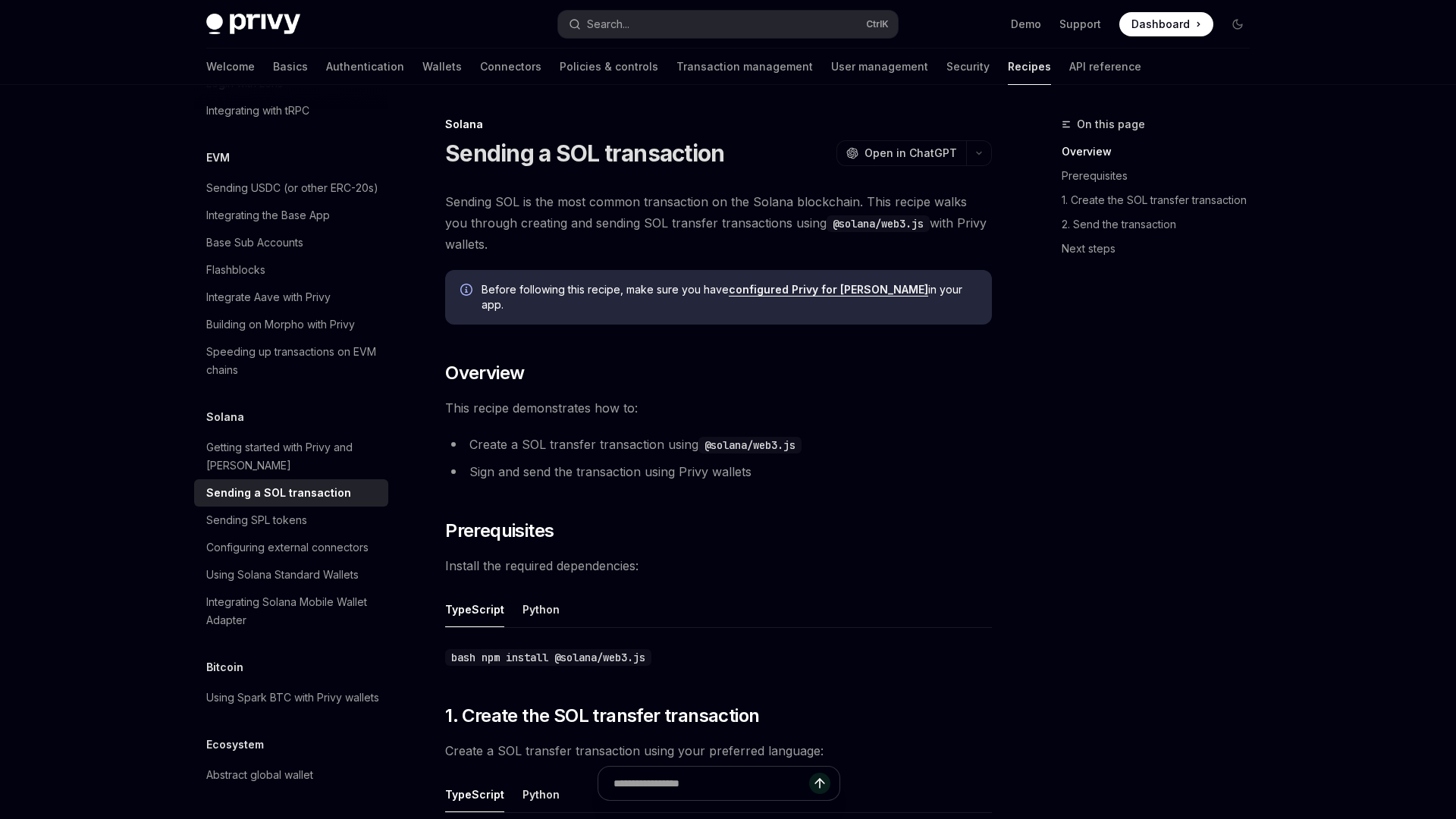
type textarea "*"
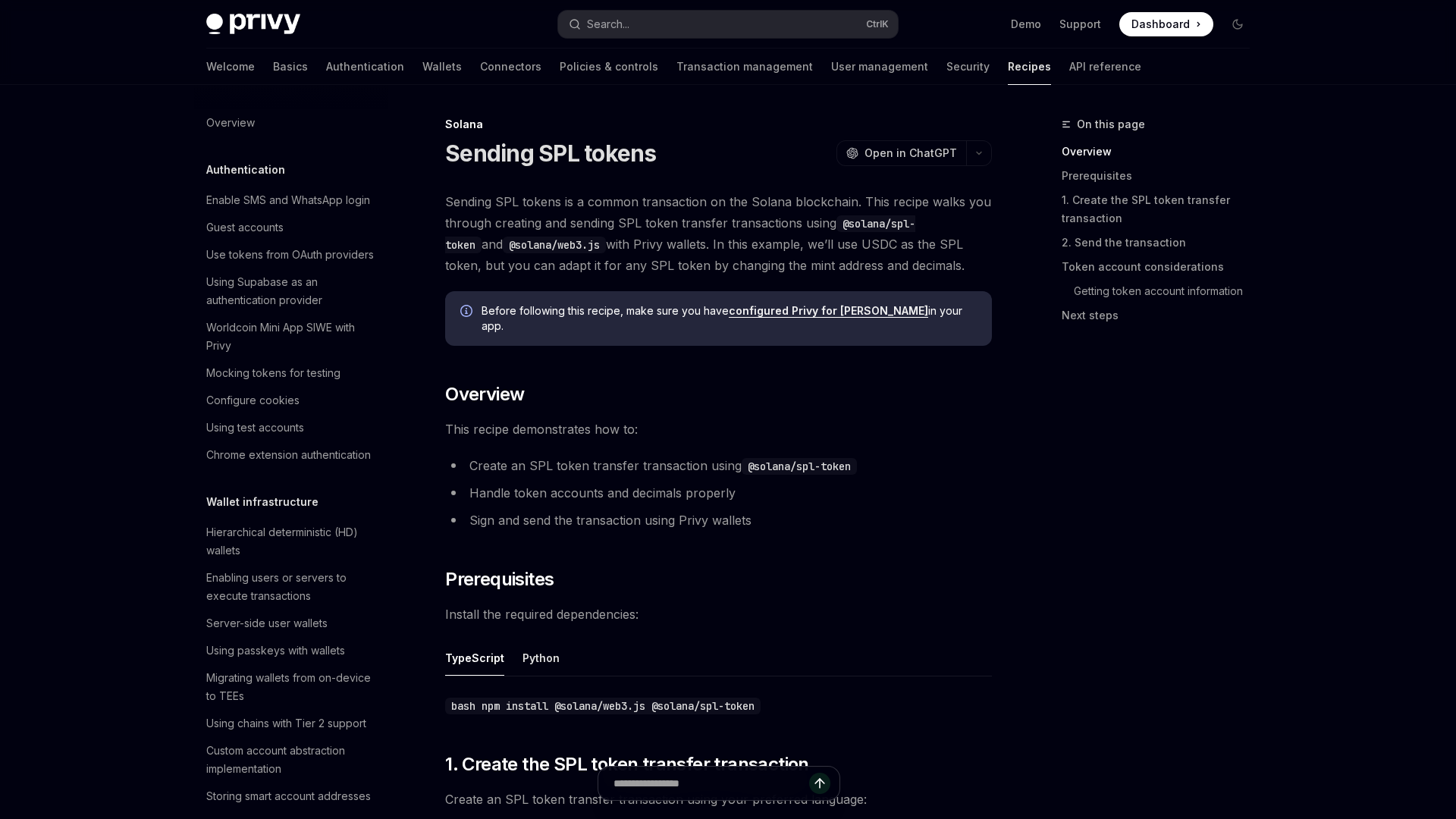
scroll to position [2101, 0]
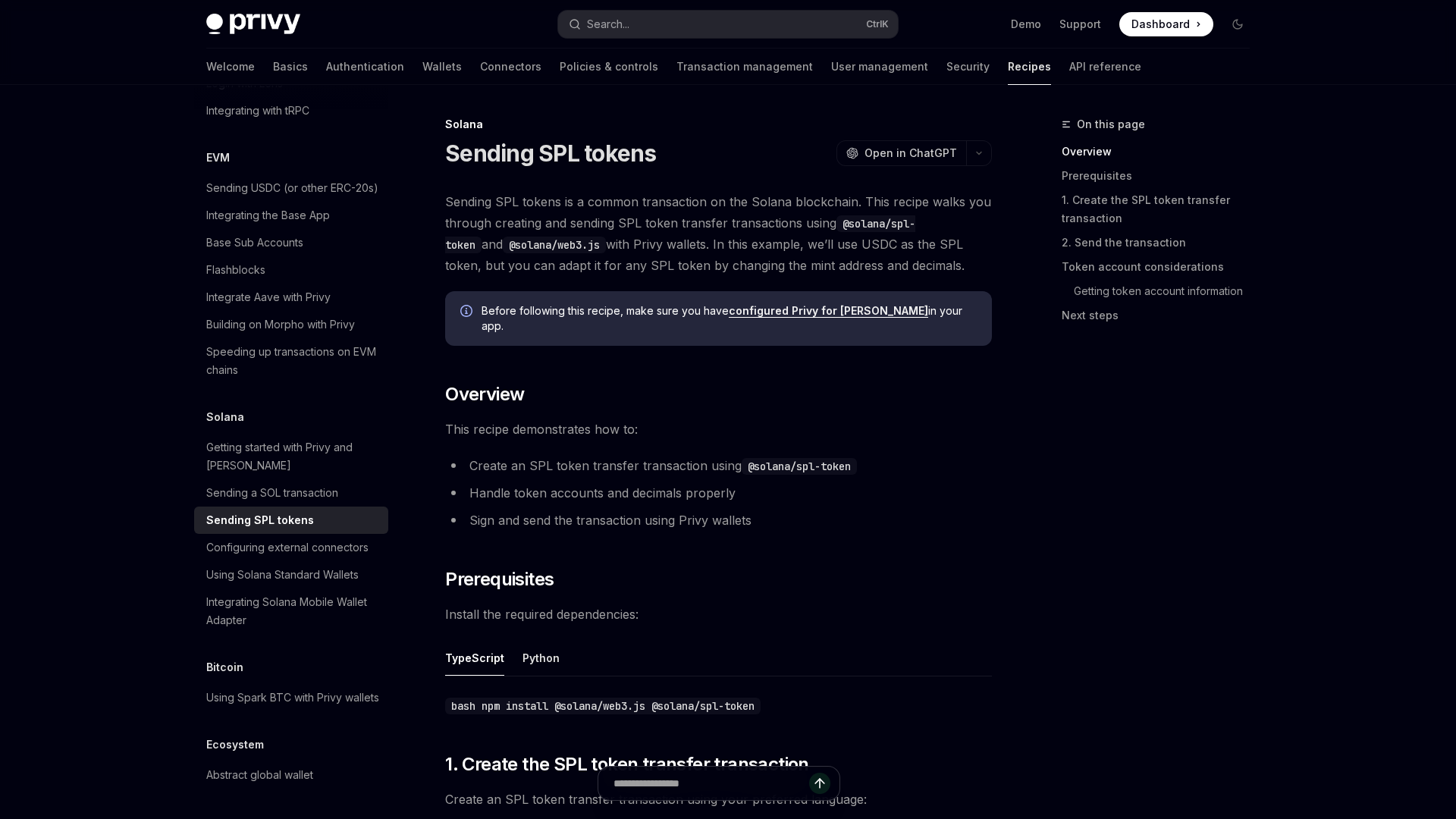
type textarea "*"
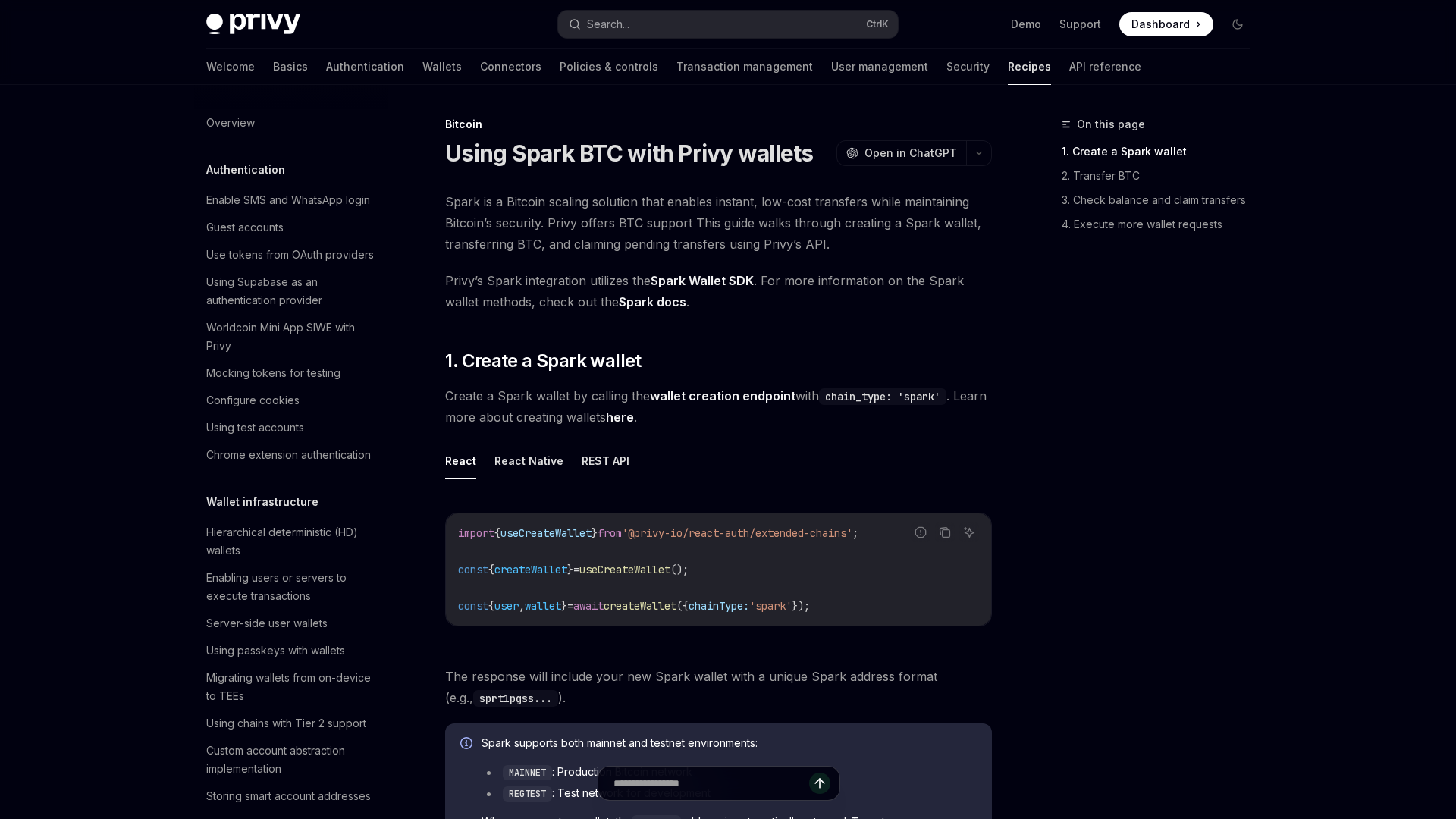
type textarea "*"
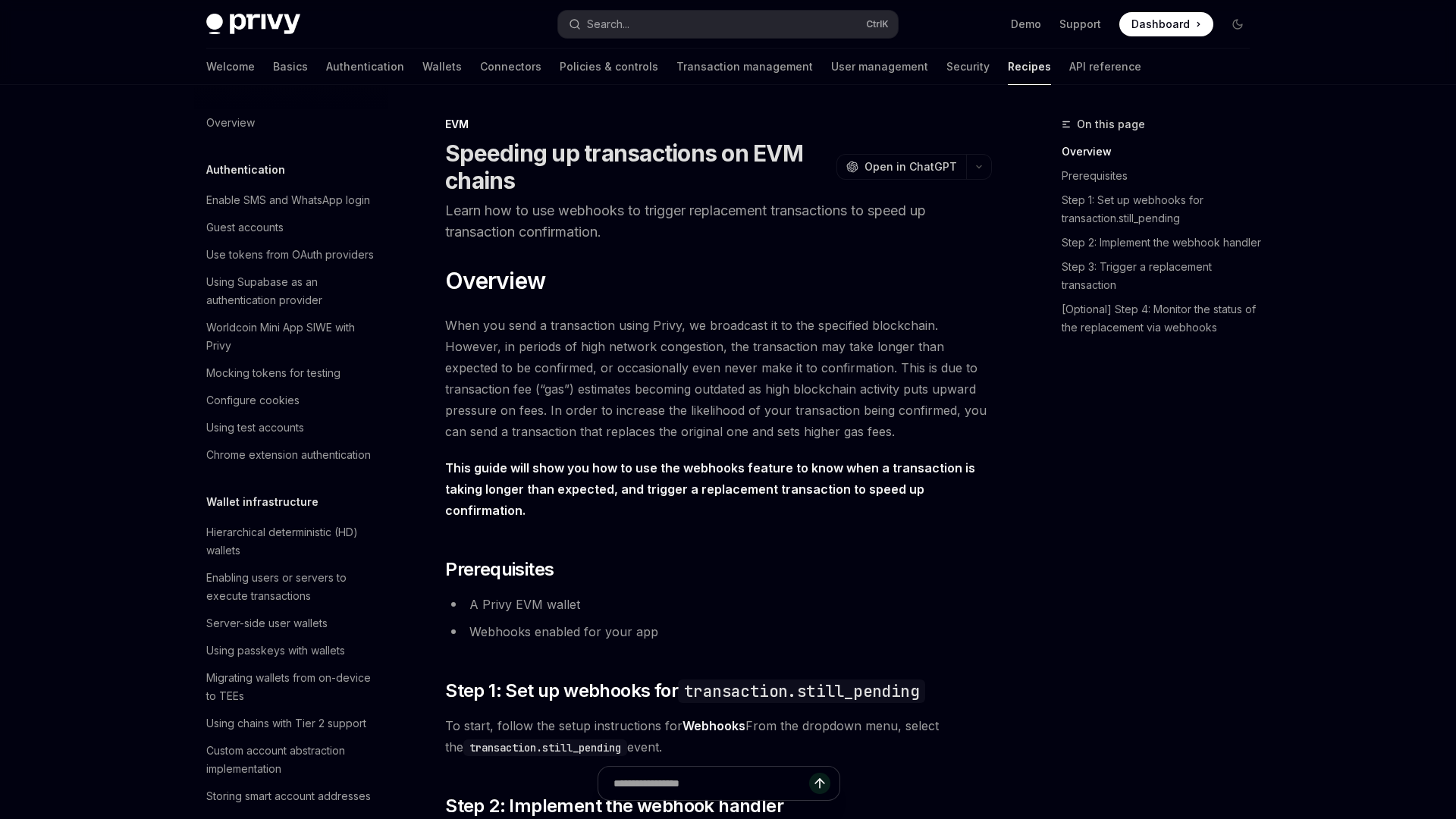
type textarea "*"
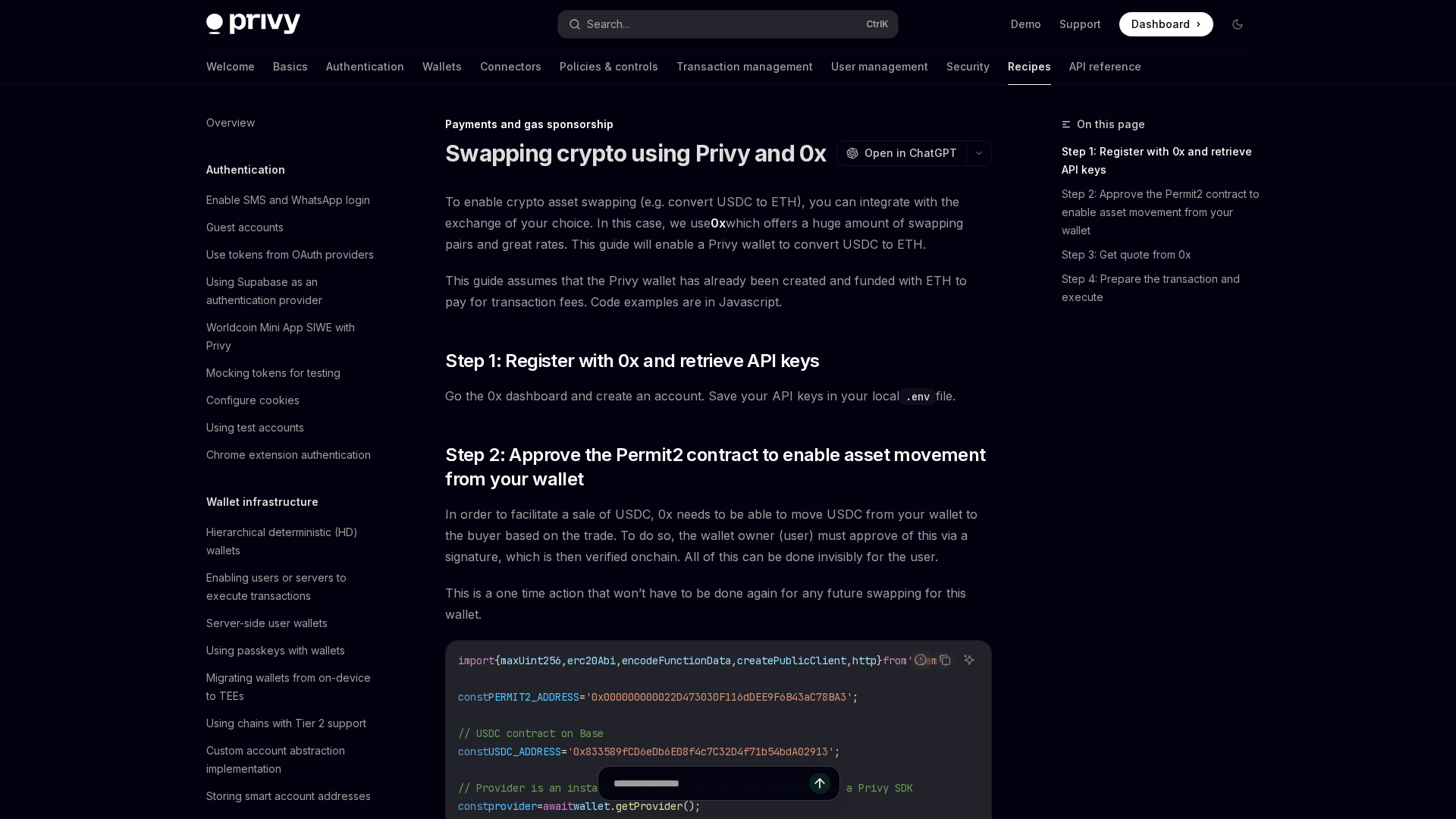
type textarea "*"
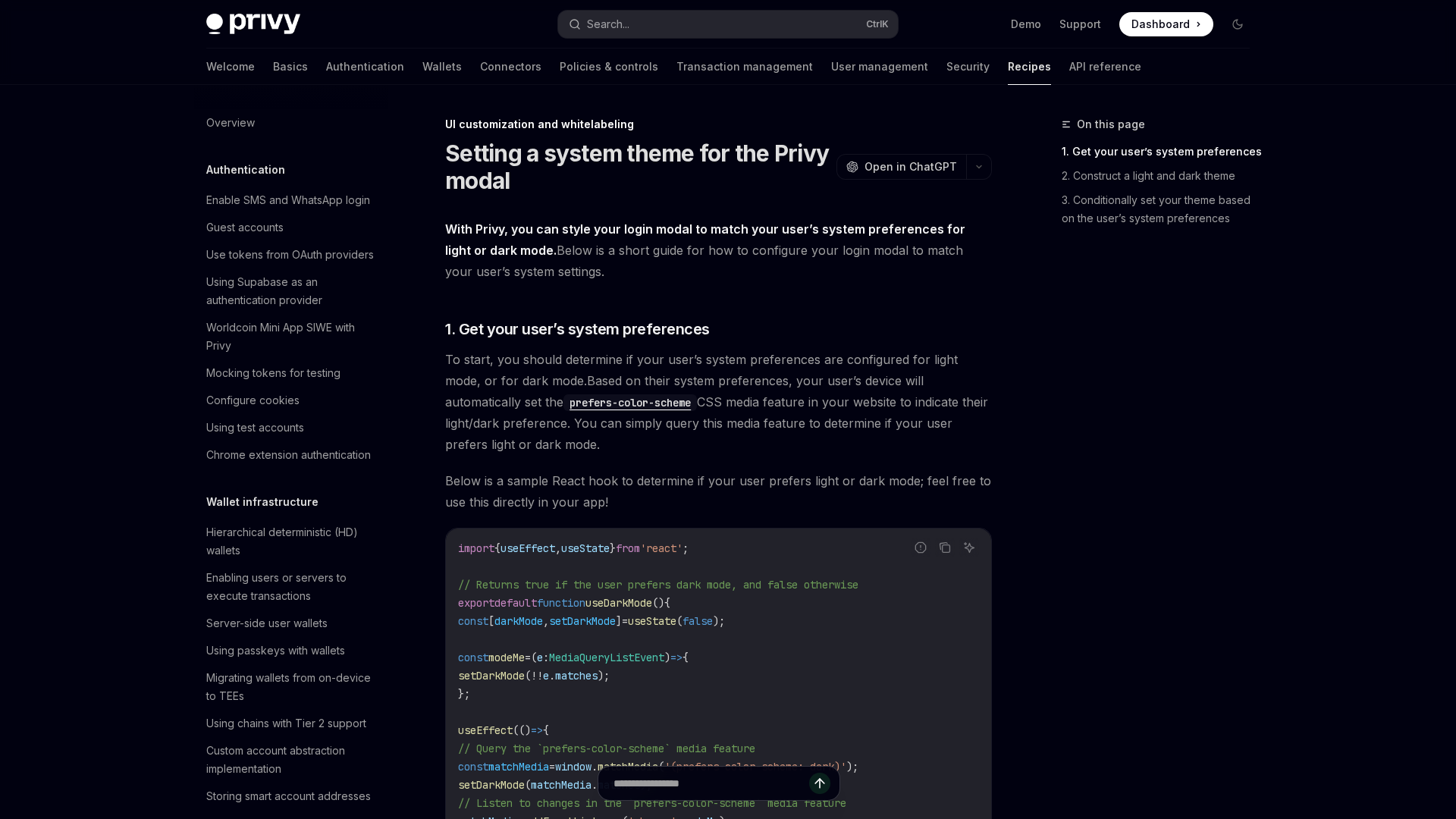
scroll to position [567, 0]
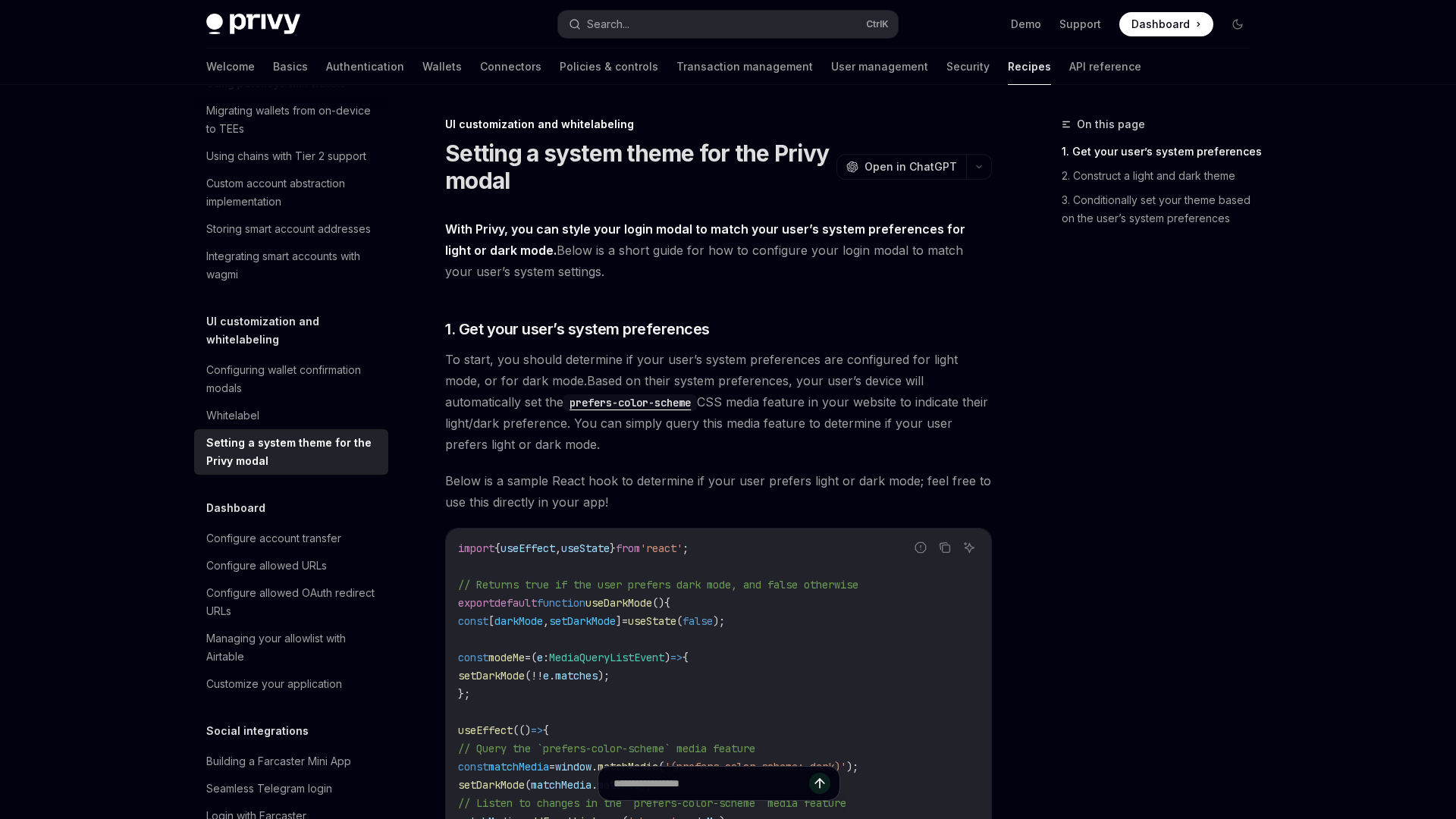
type textarea "*"
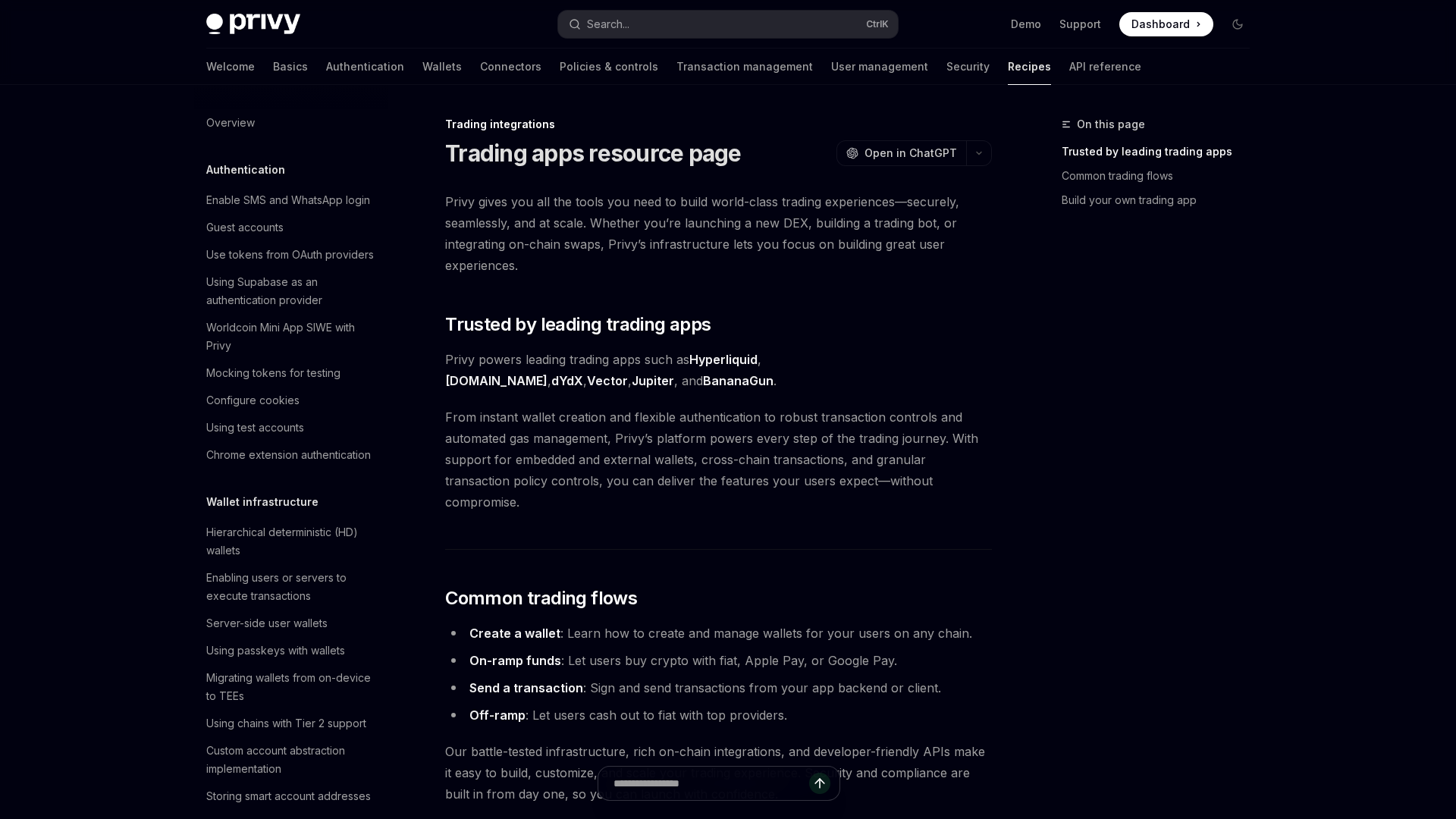
scroll to position [1286, 0]
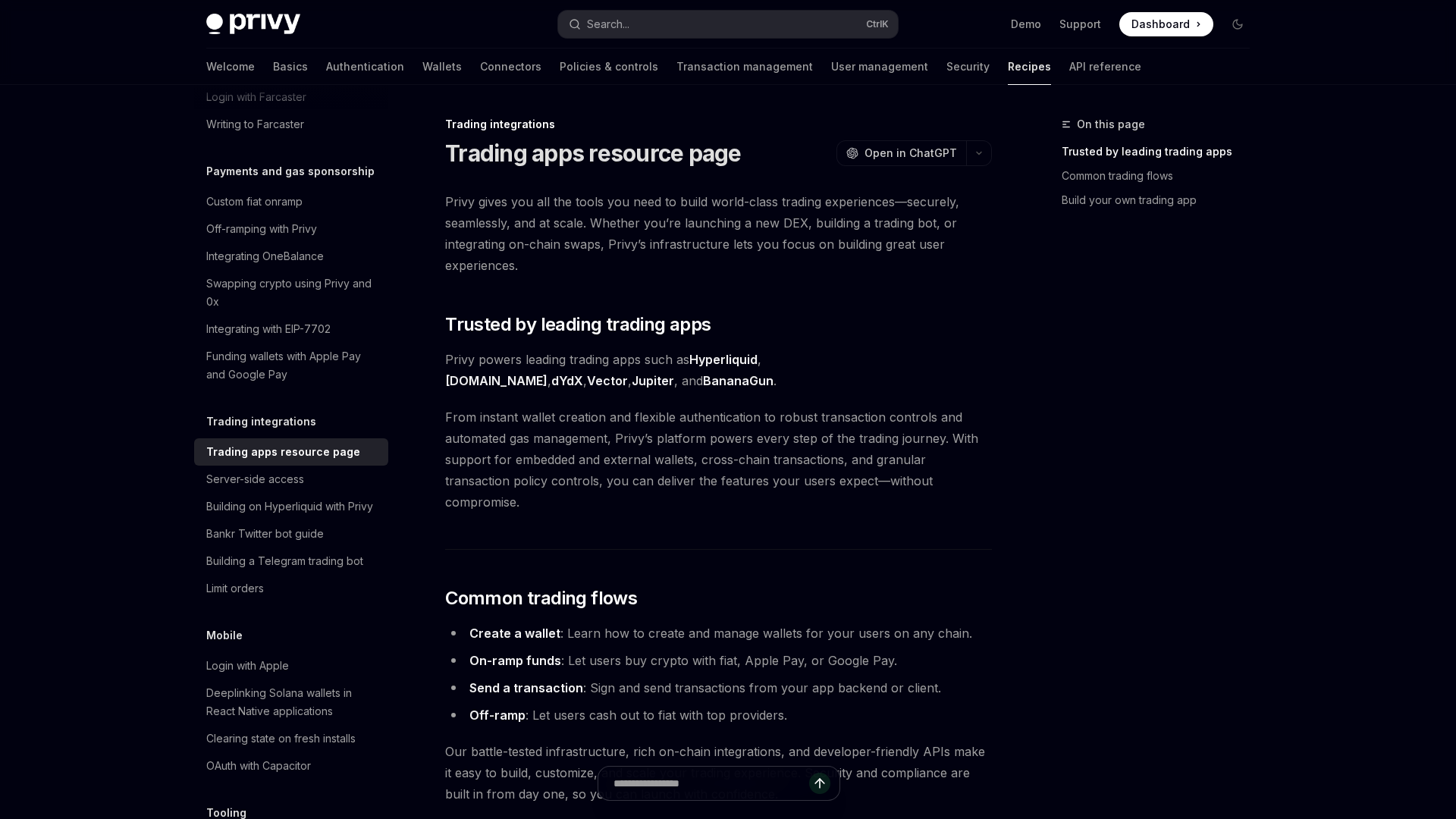
type textarea "*"
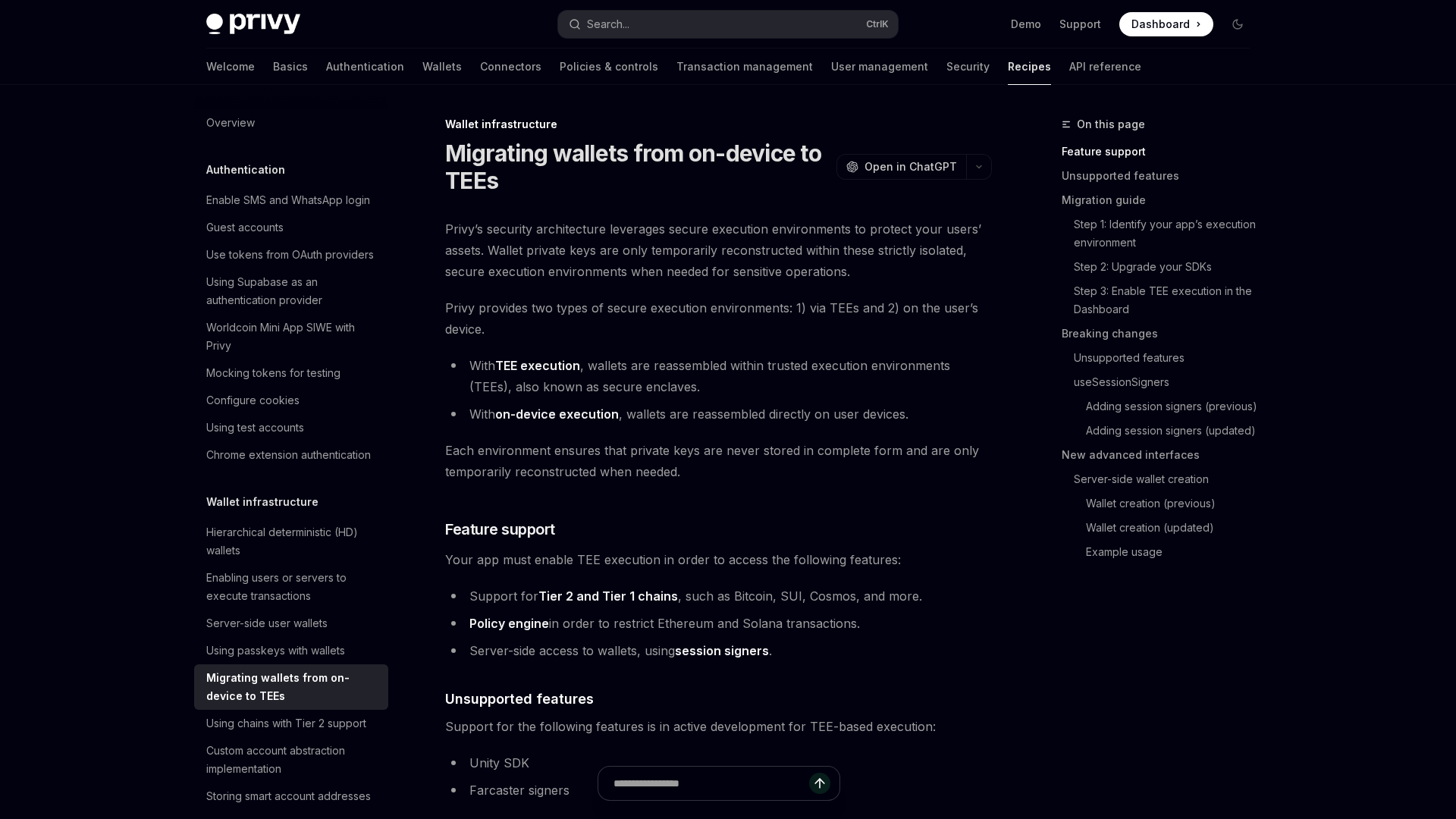
type textarea "*"
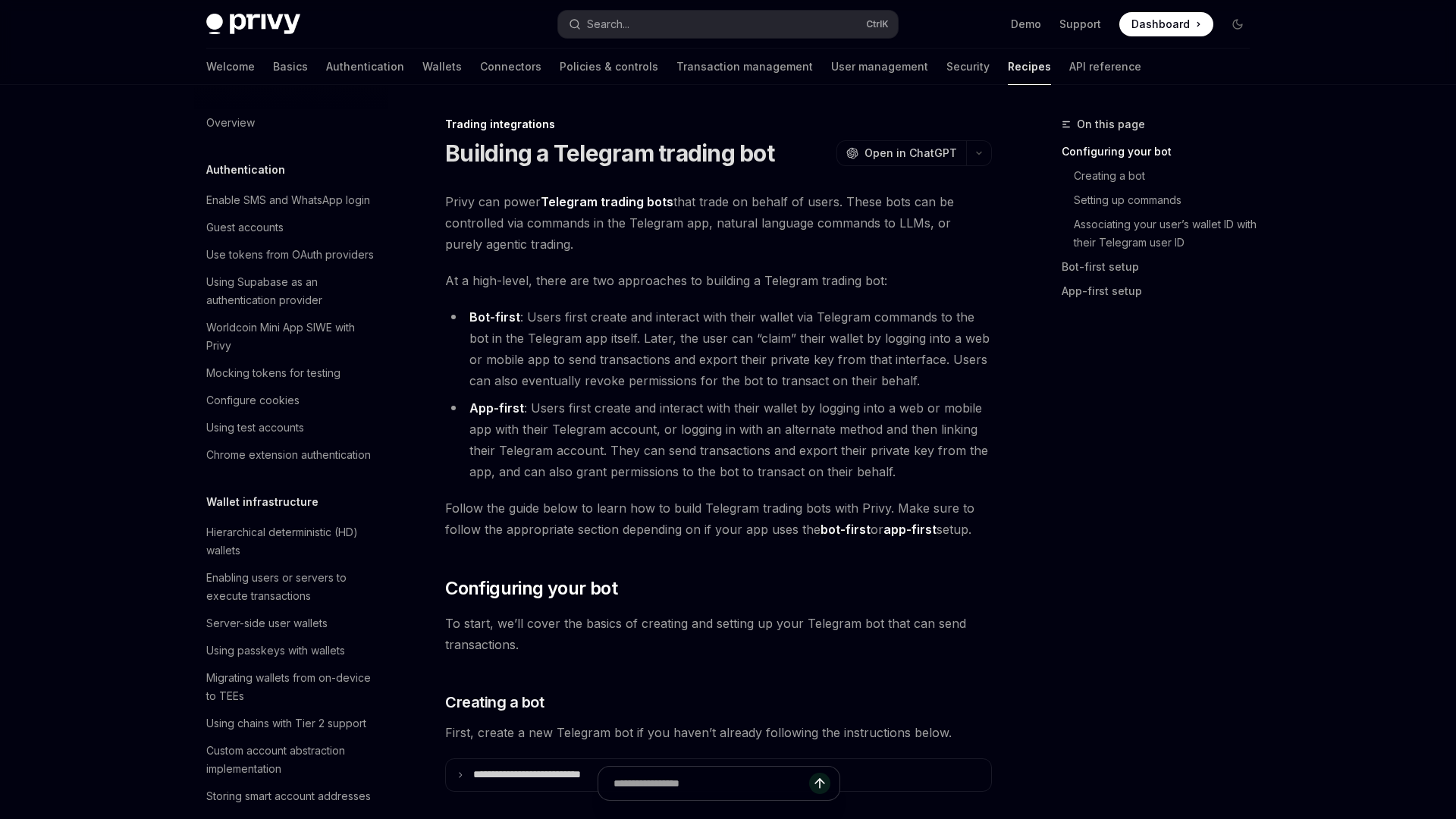
scroll to position [1395, 0]
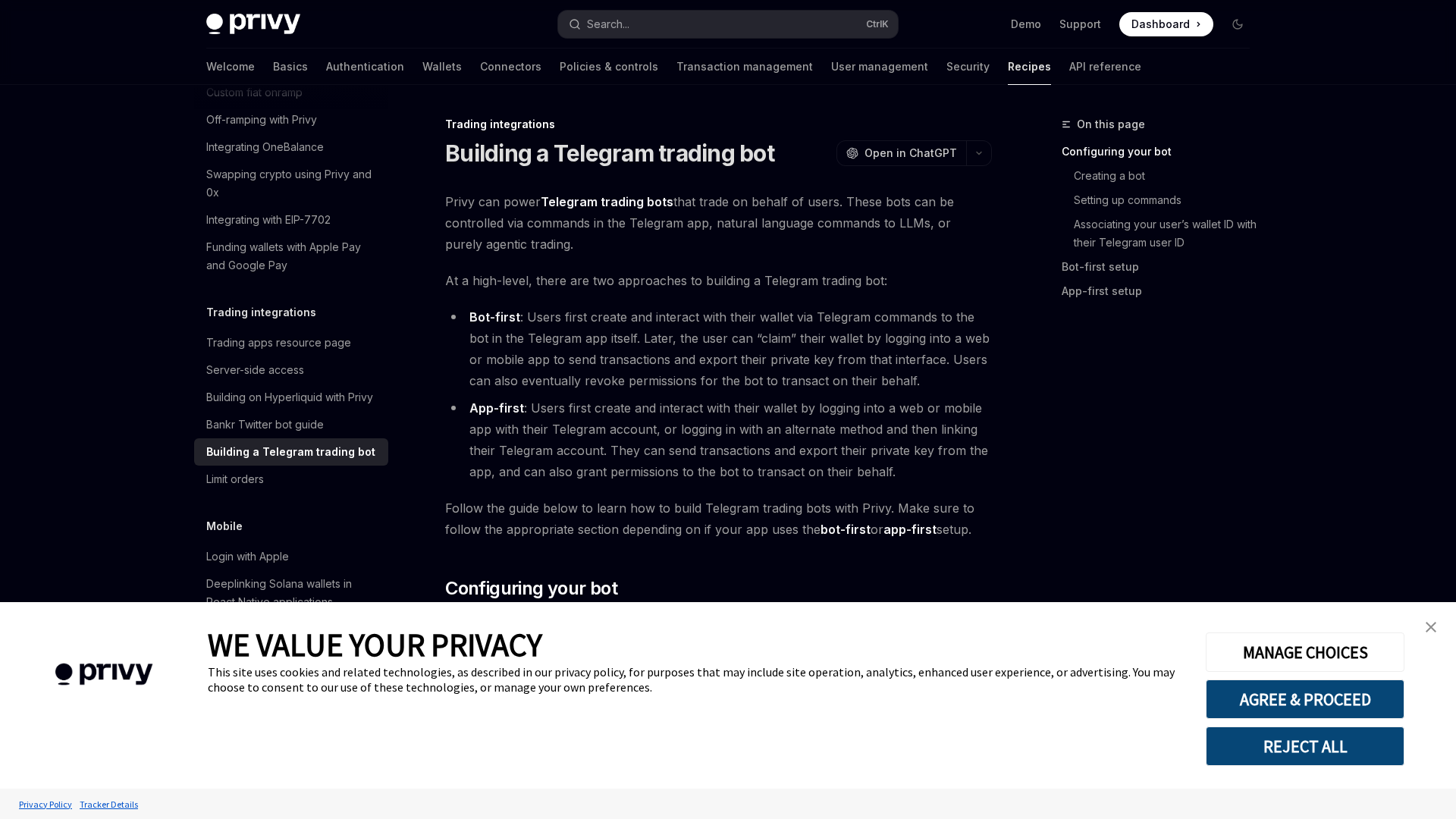
type textarea "*"
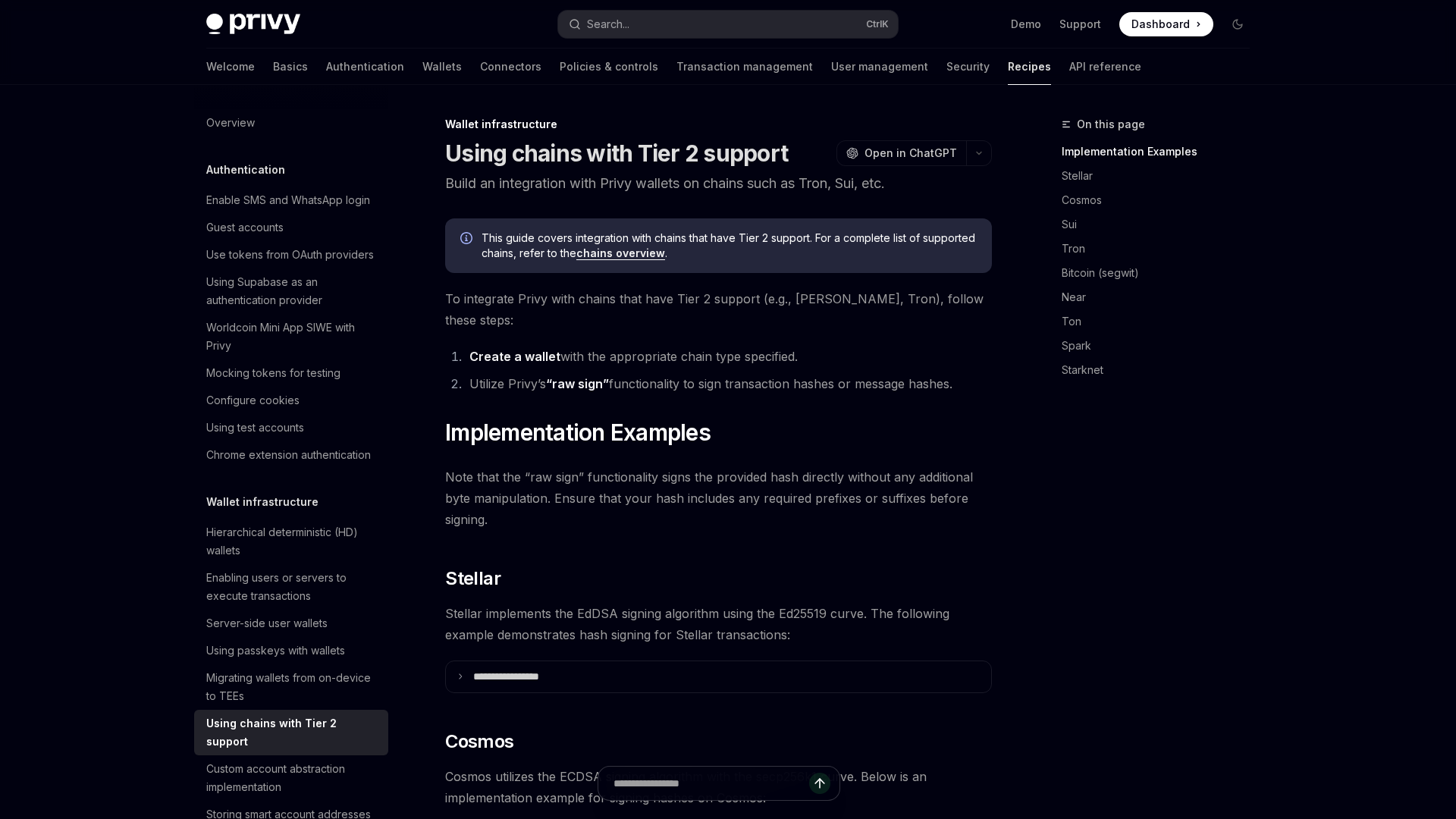
type textarea "*"
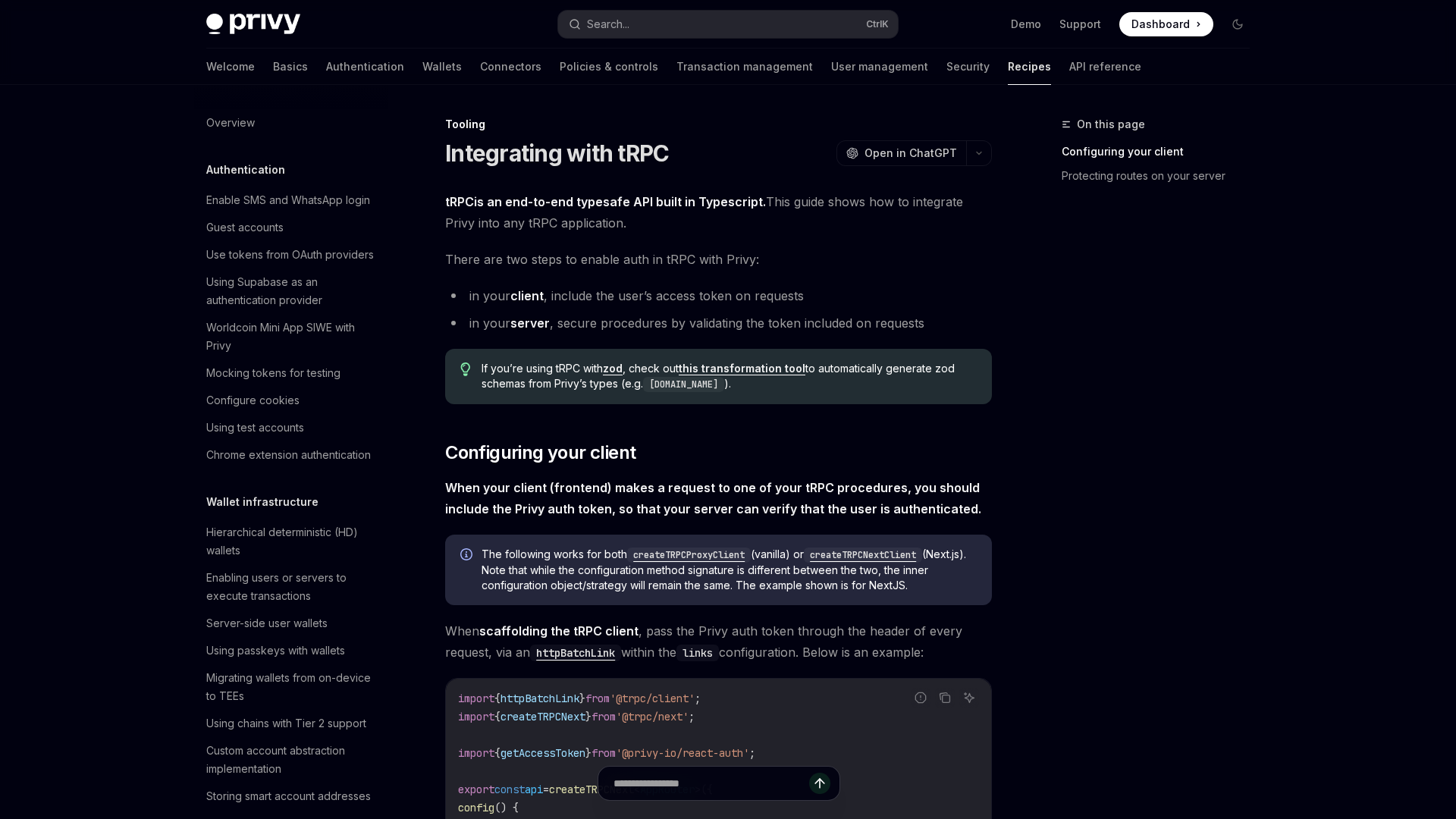
scroll to position [1759, 0]
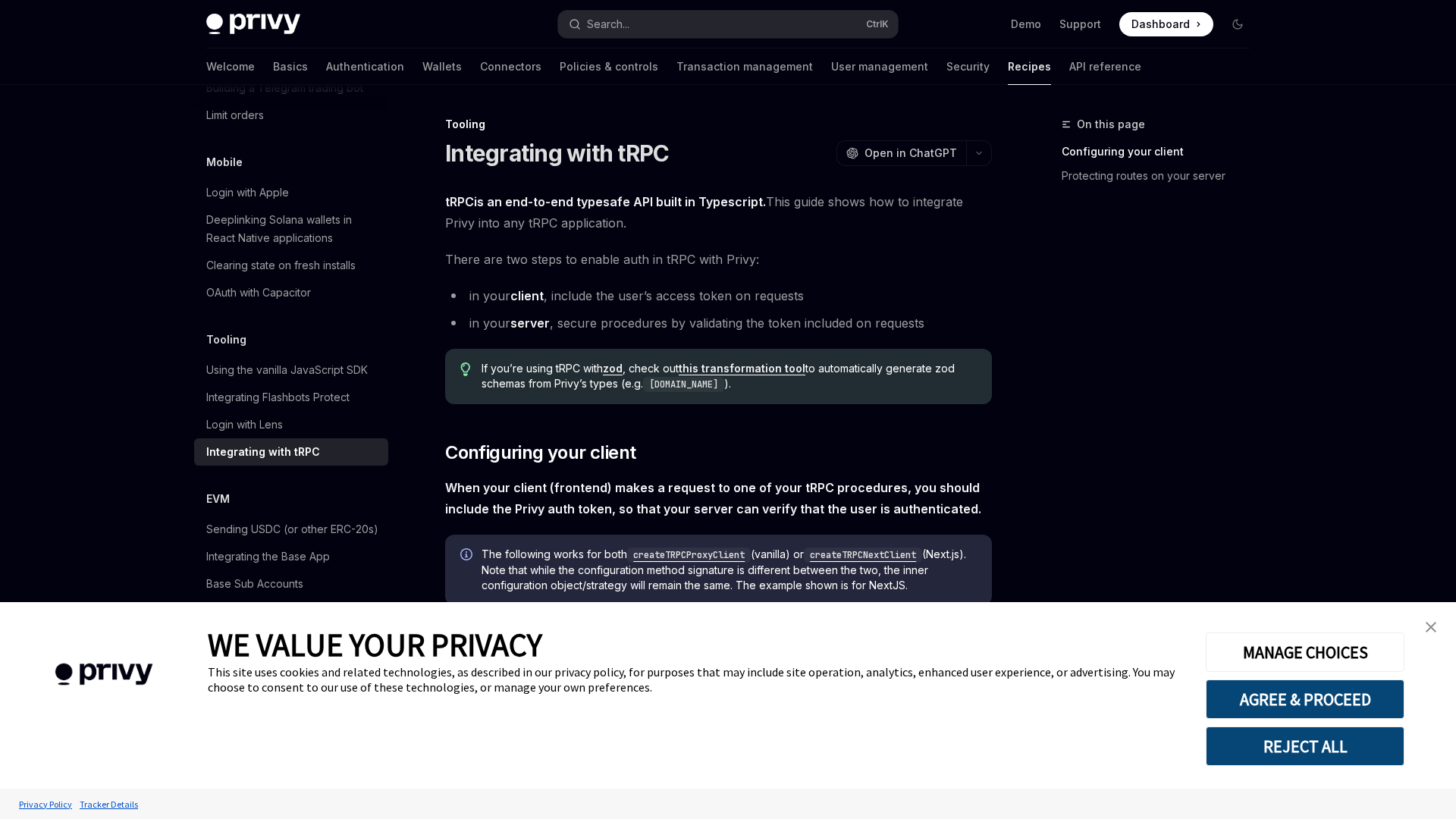
type textarea "*"
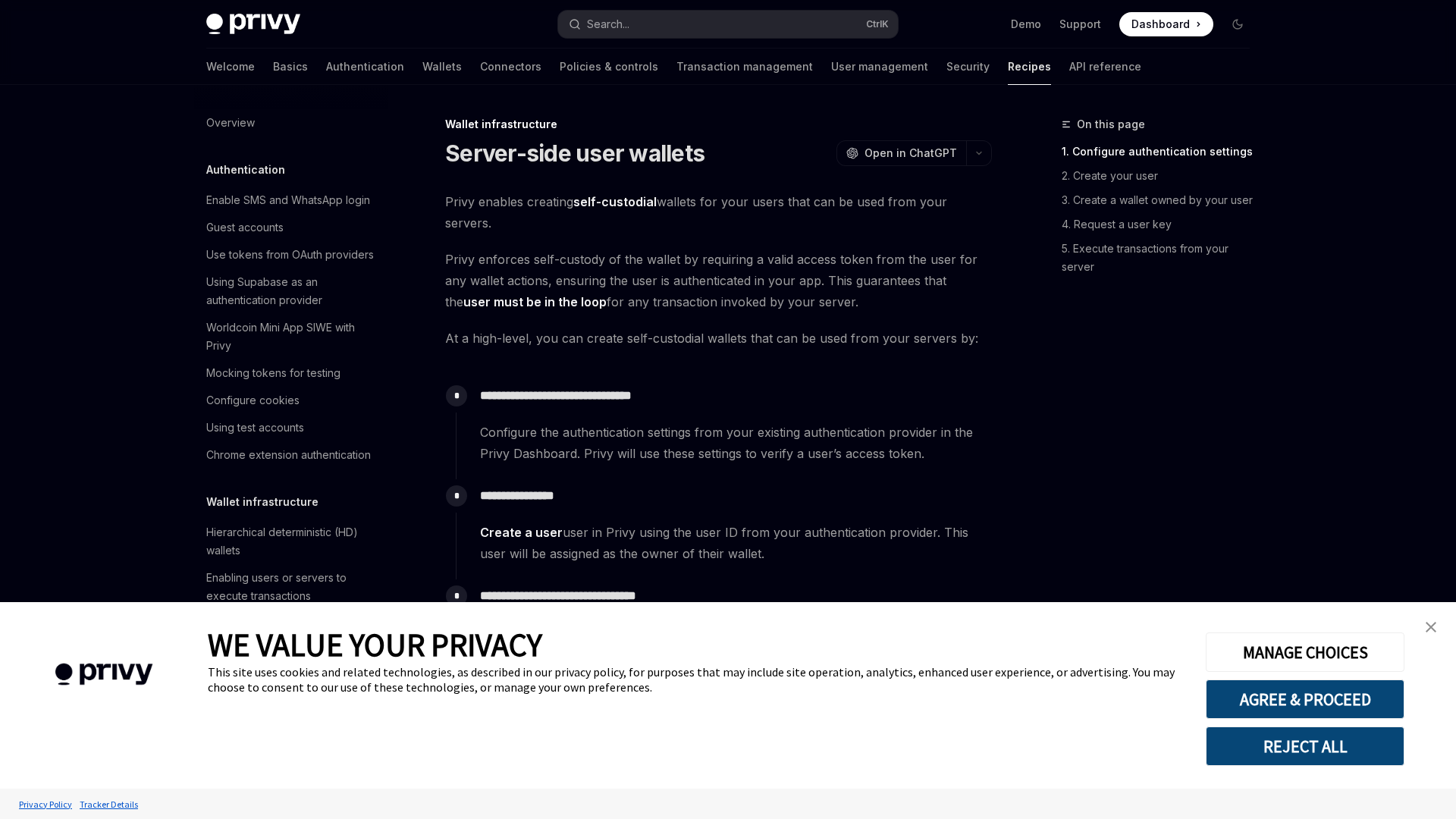
type textarea "*"
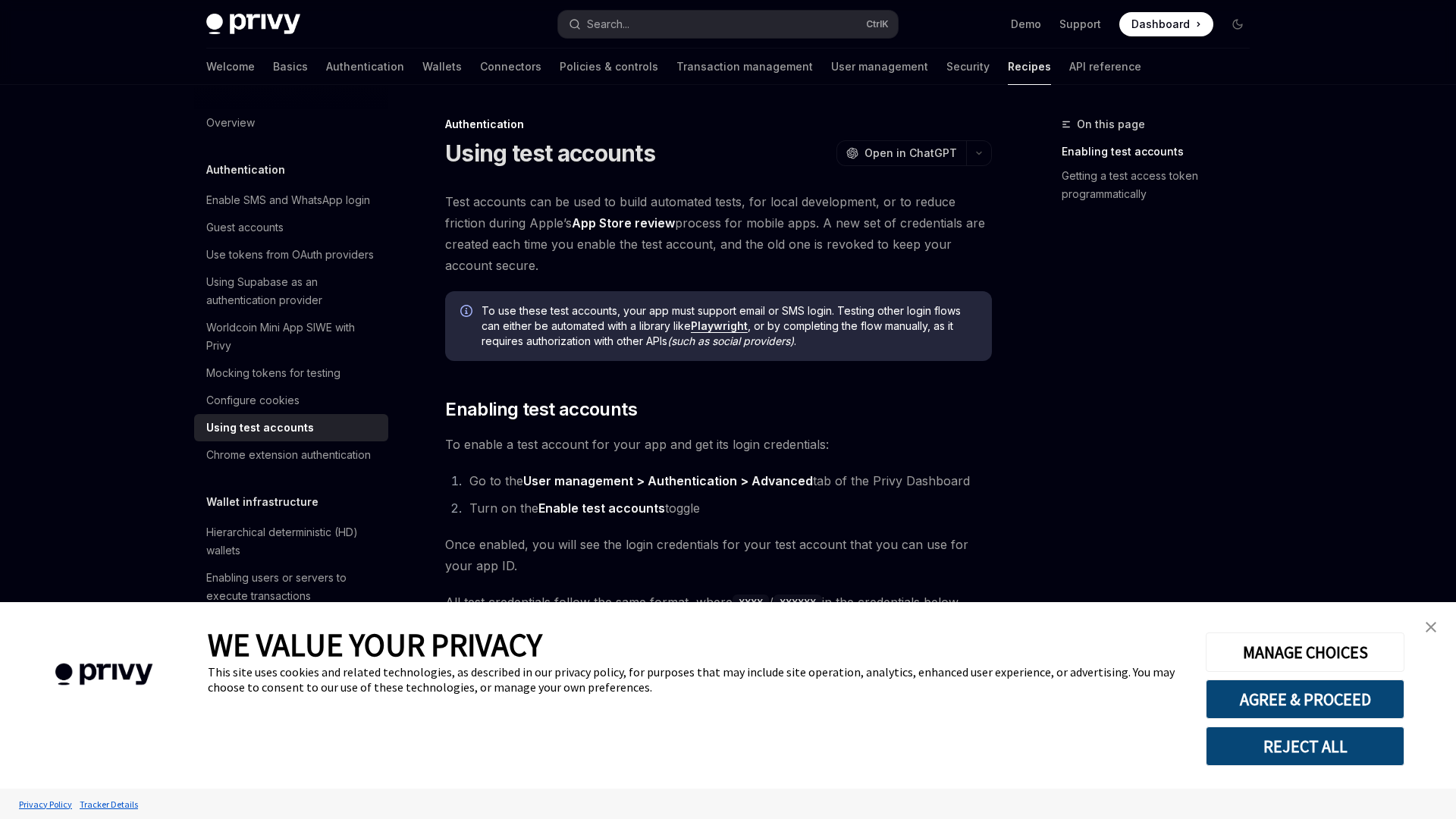
type textarea "*"
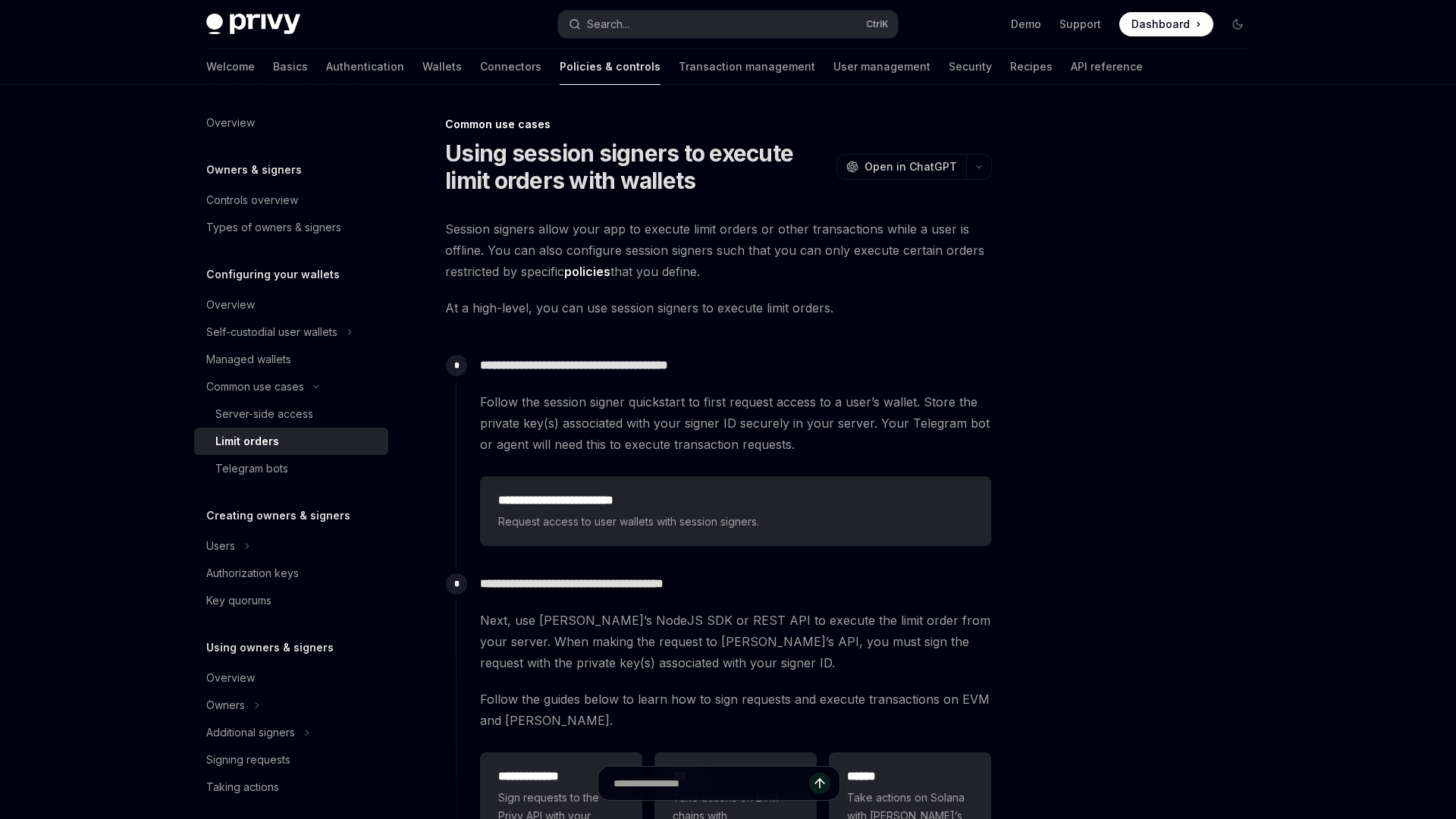
type textarea "*"
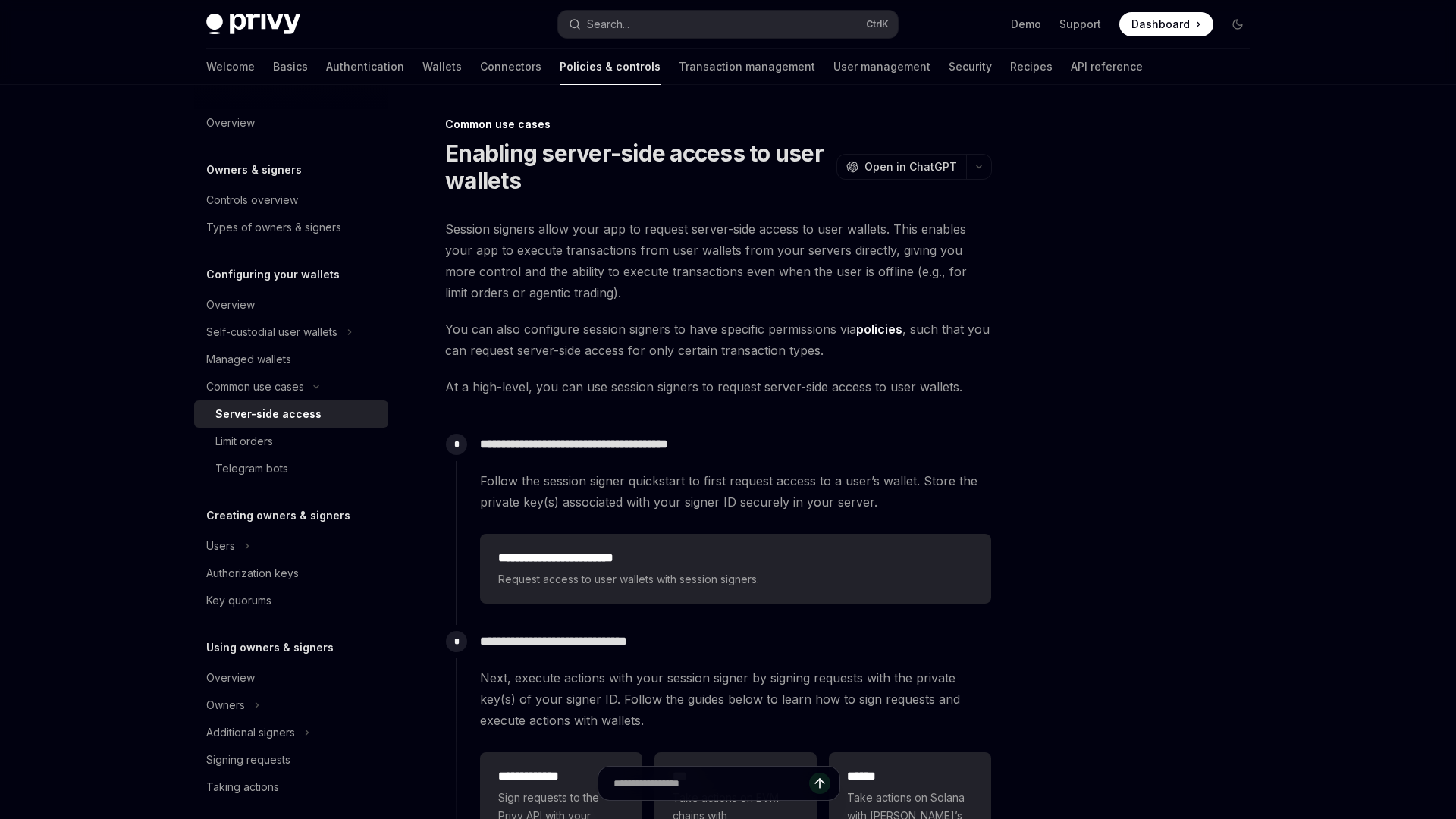
type textarea "*"
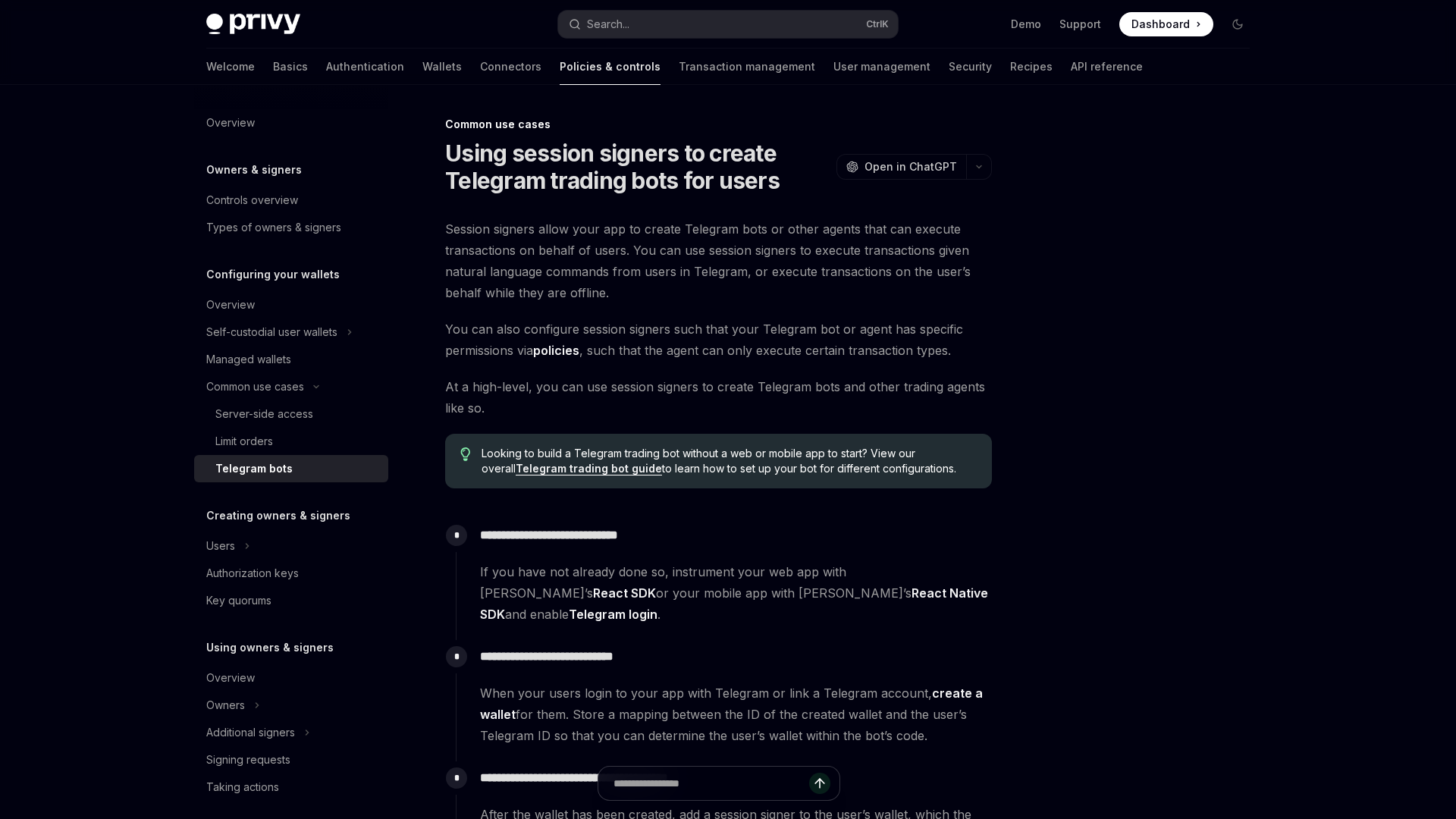
type textarea "*"
